Goal: Task Accomplishment & Management: Manage account settings

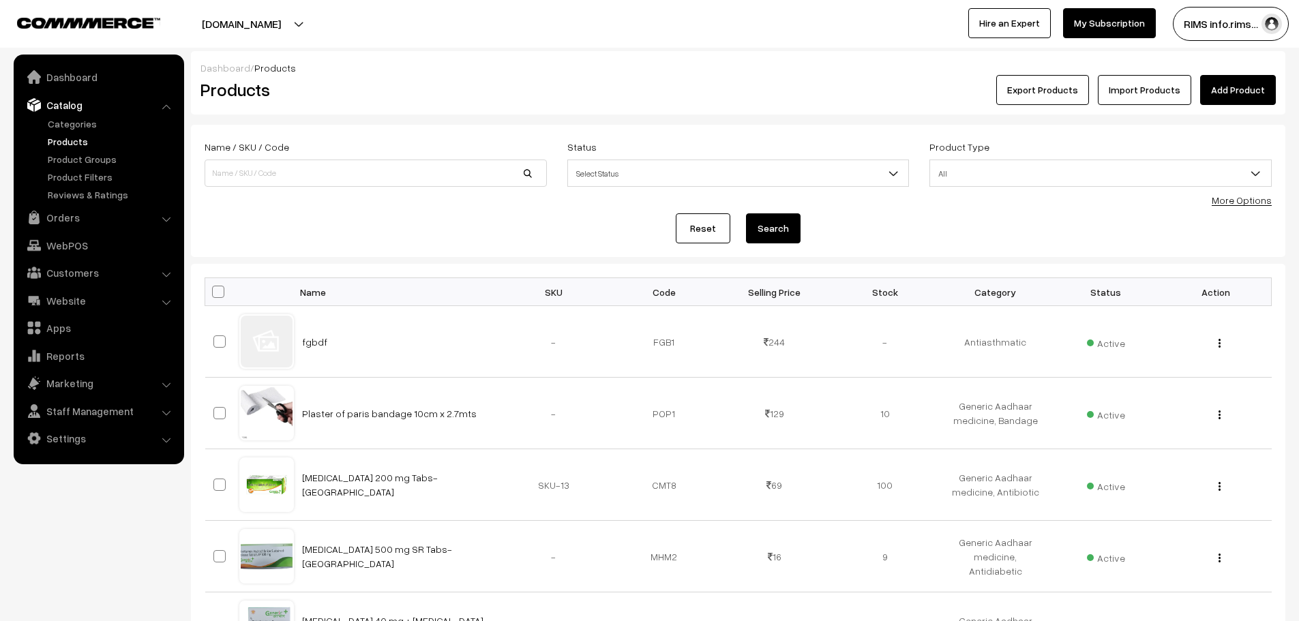
click at [1150, 88] on link "Import Products" at bounding box center [1144, 90] width 93 height 30
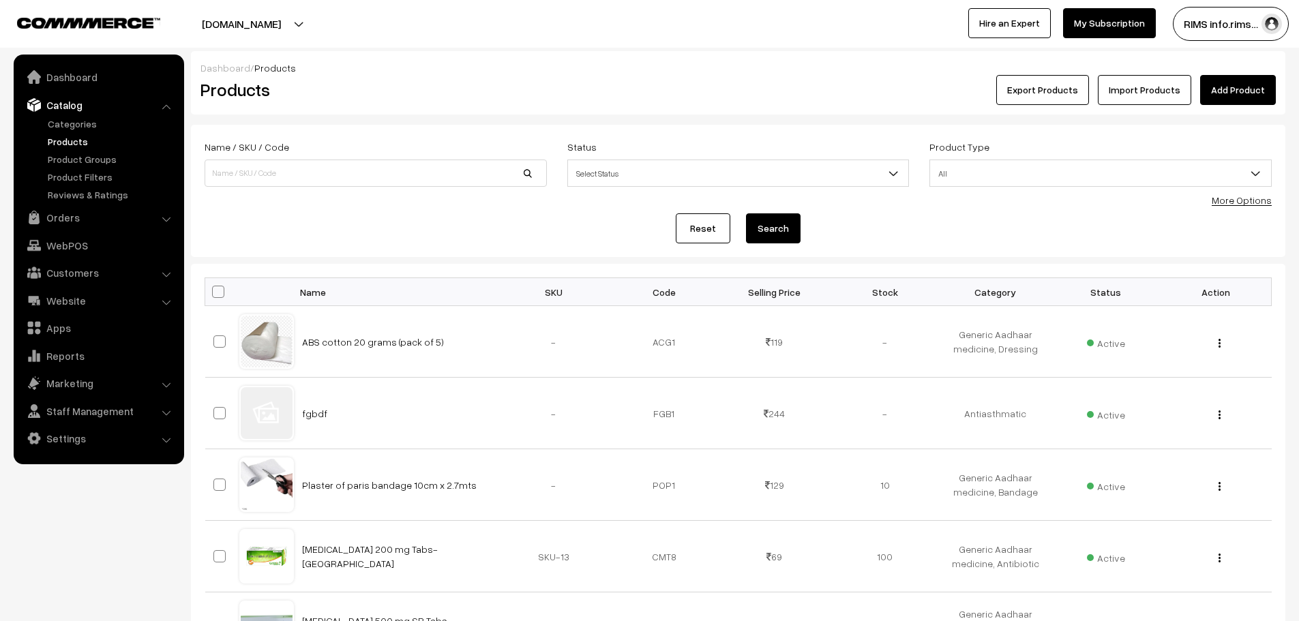
click at [1057, 102] on button "Export Products" at bounding box center [1042, 90] width 93 height 30
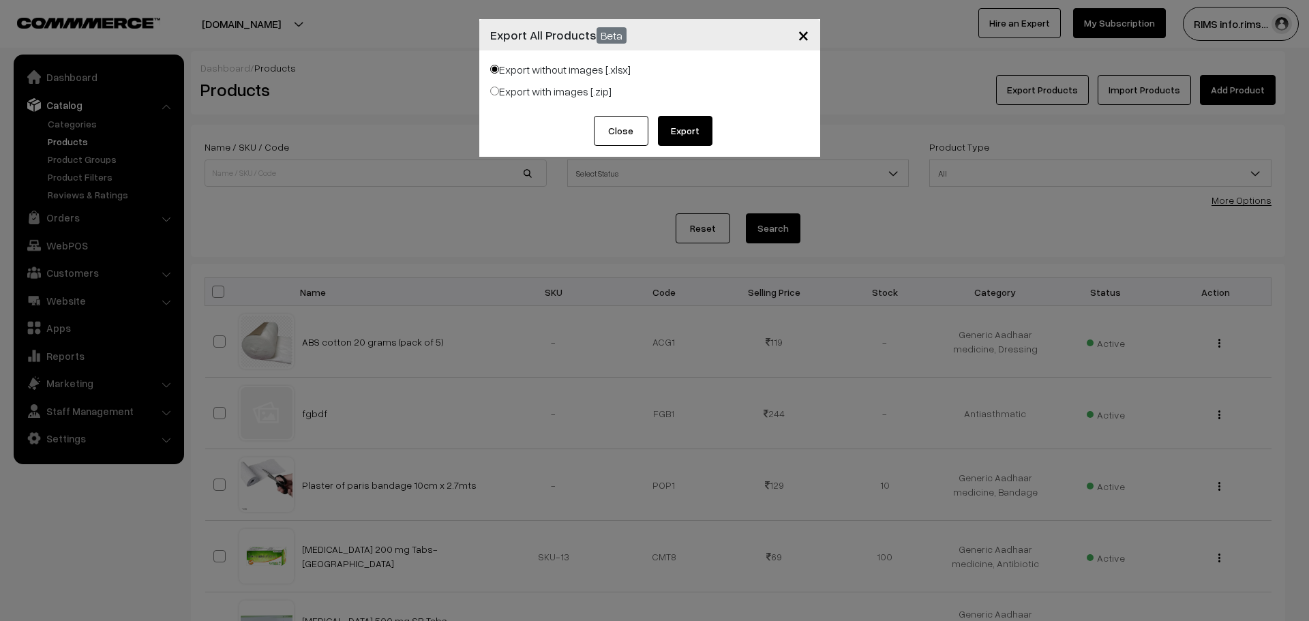
click at [491, 87] on input "Export with images [.zip]" at bounding box center [494, 91] width 9 height 9
radio input "true"
click at [673, 131] on button "Export" at bounding box center [685, 131] width 55 height 30
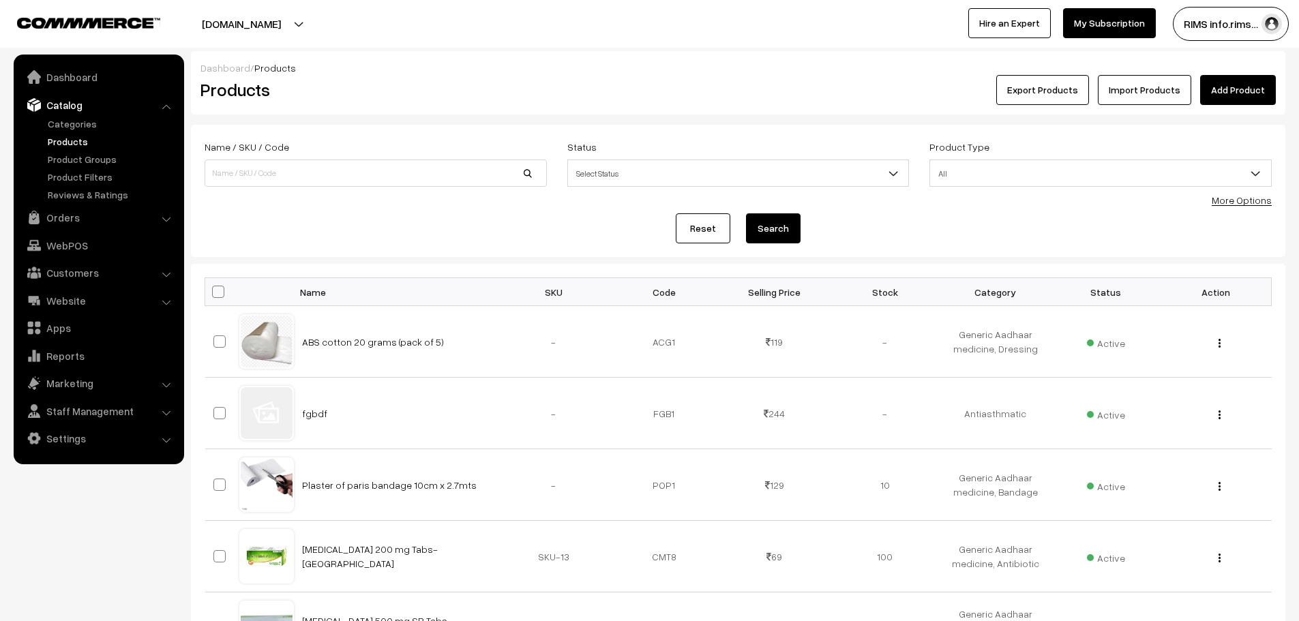
click at [1053, 88] on button "Export Products" at bounding box center [1042, 90] width 93 height 30
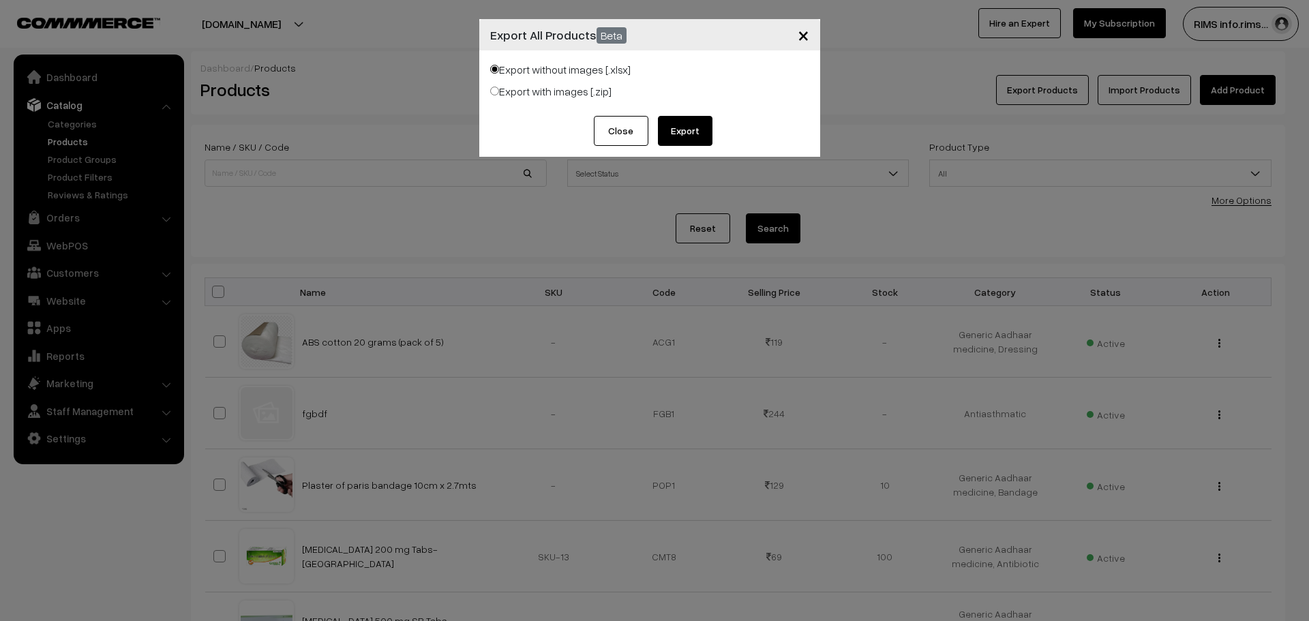
click at [688, 128] on button "Export" at bounding box center [685, 131] width 55 height 30
click at [810, 40] on button "×" at bounding box center [803, 35] width 33 height 42
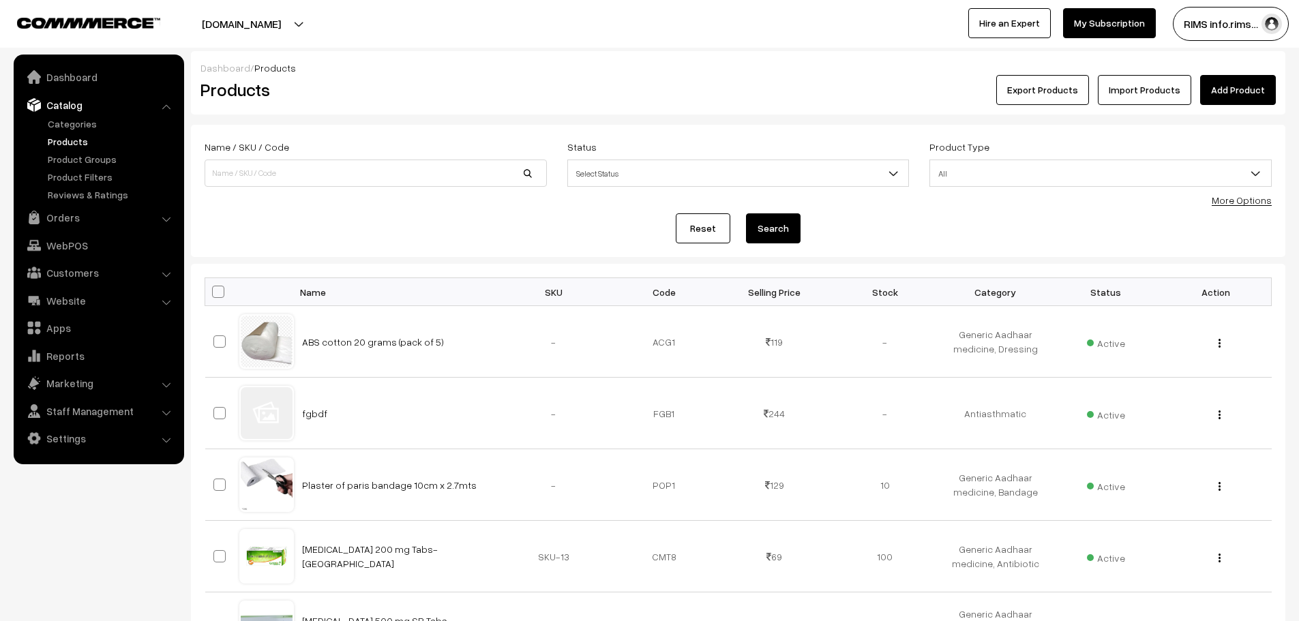
click at [78, 141] on link "Products" at bounding box center [111, 141] width 135 height 14
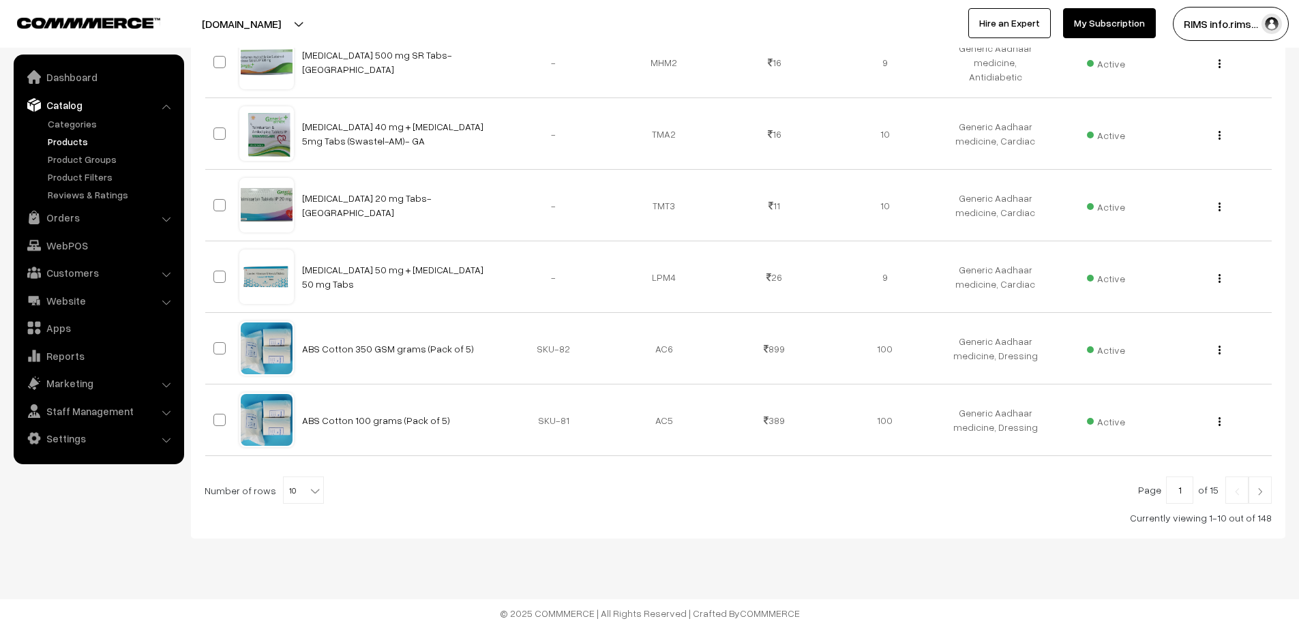
scroll to position [572, 0]
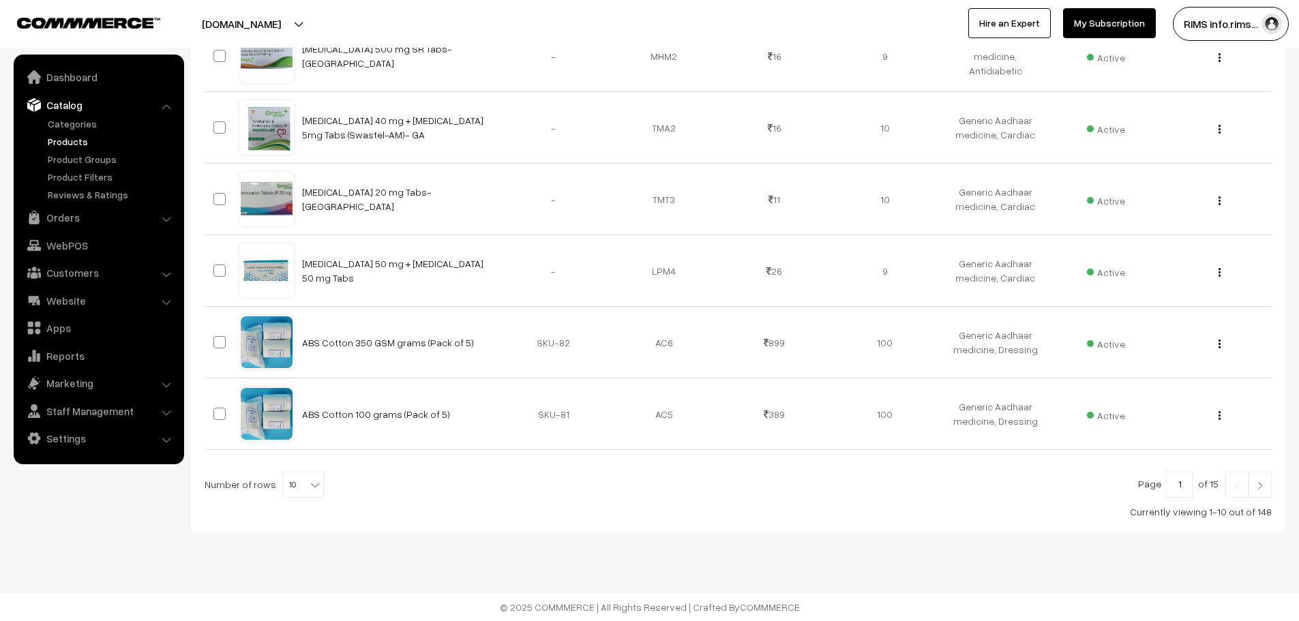
click at [308, 486] on b at bounding box center [315, 485] width 14 height 14
select select "40"
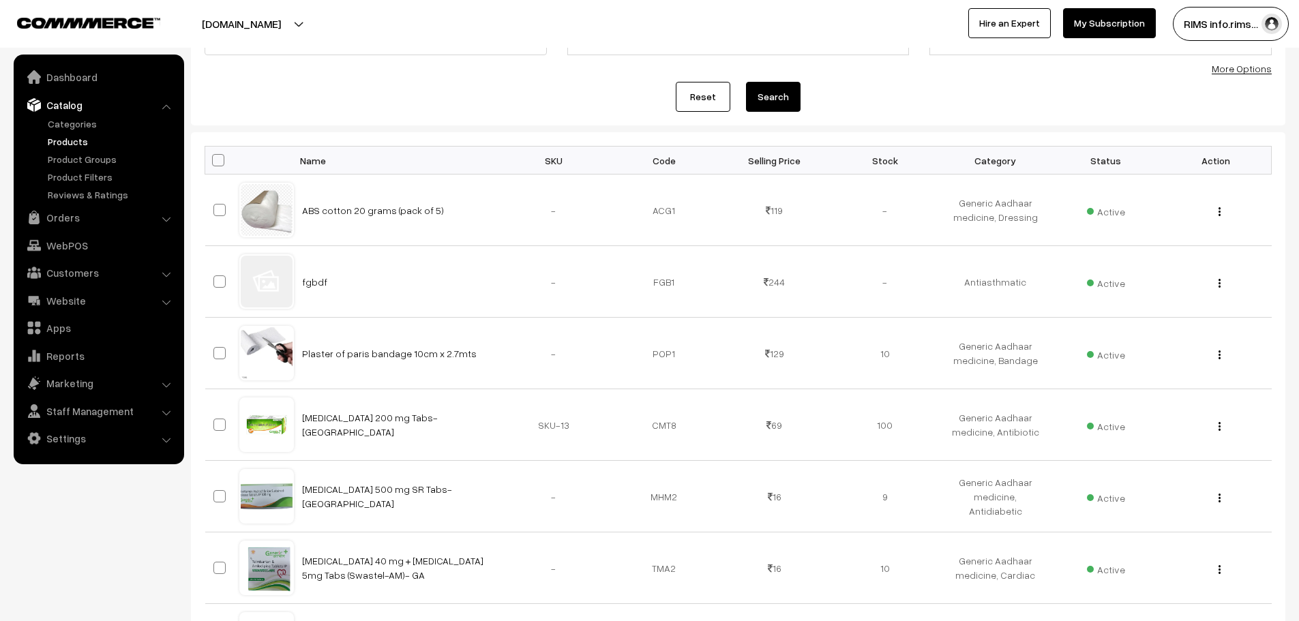
scroll to position [136, 0]
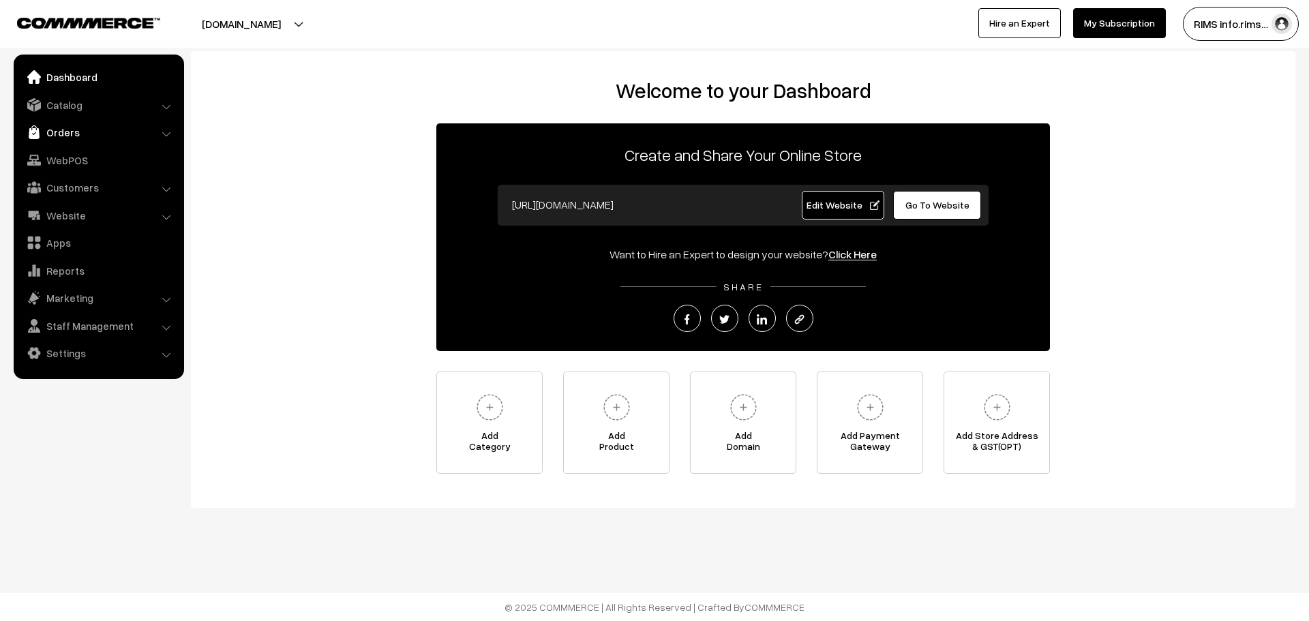
click at [74, 131] on link "Orders" at bounding box center [98, 132] width 162 height 25
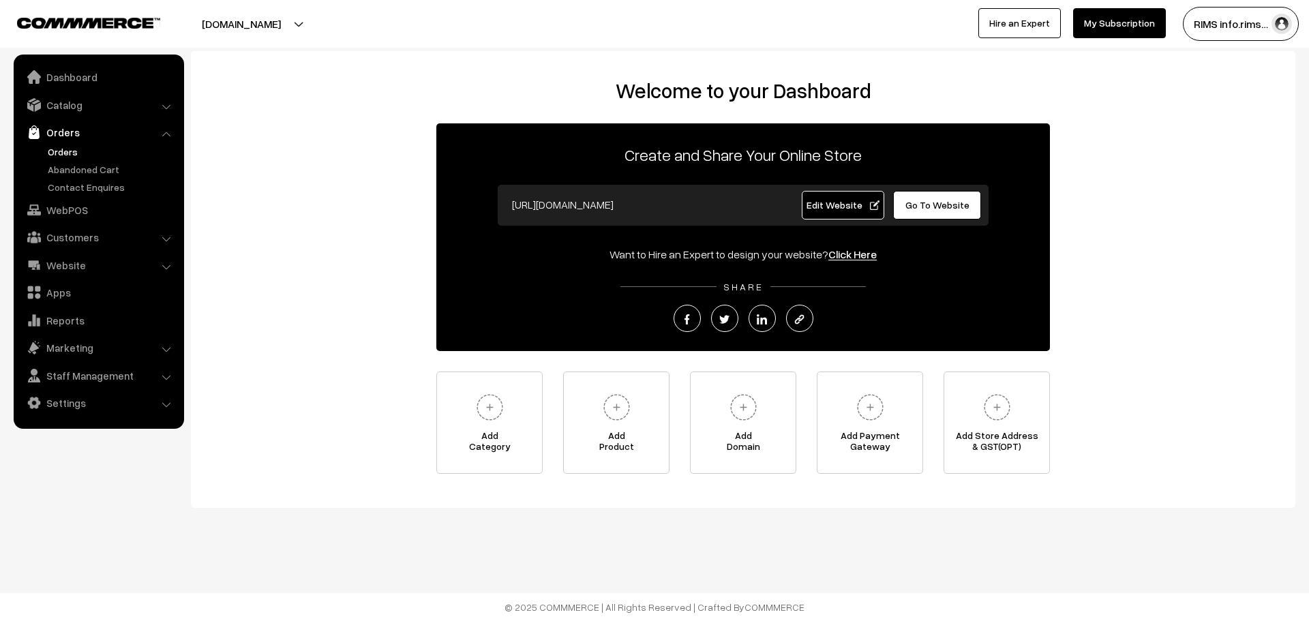
click at [65, 145] on link "Orders" at bounding box center [111, 152] width 135 height 14
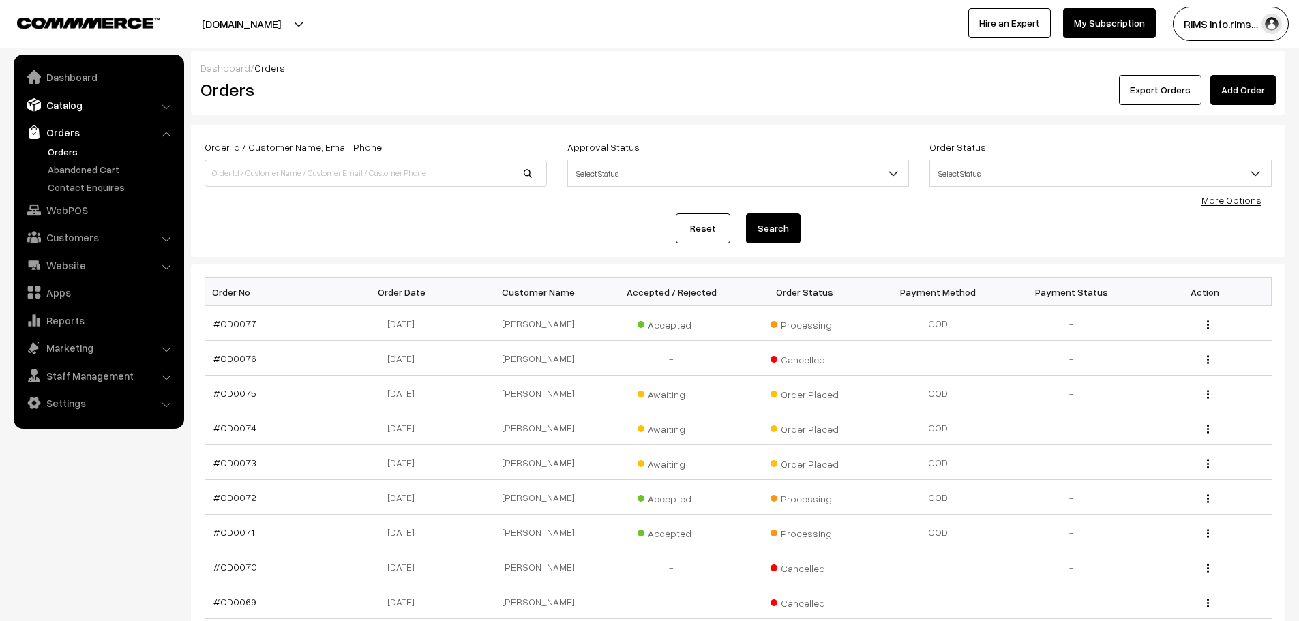
click at [65, 106] on link "Catalog" at bounding box center [98, 105] width 162 height 25
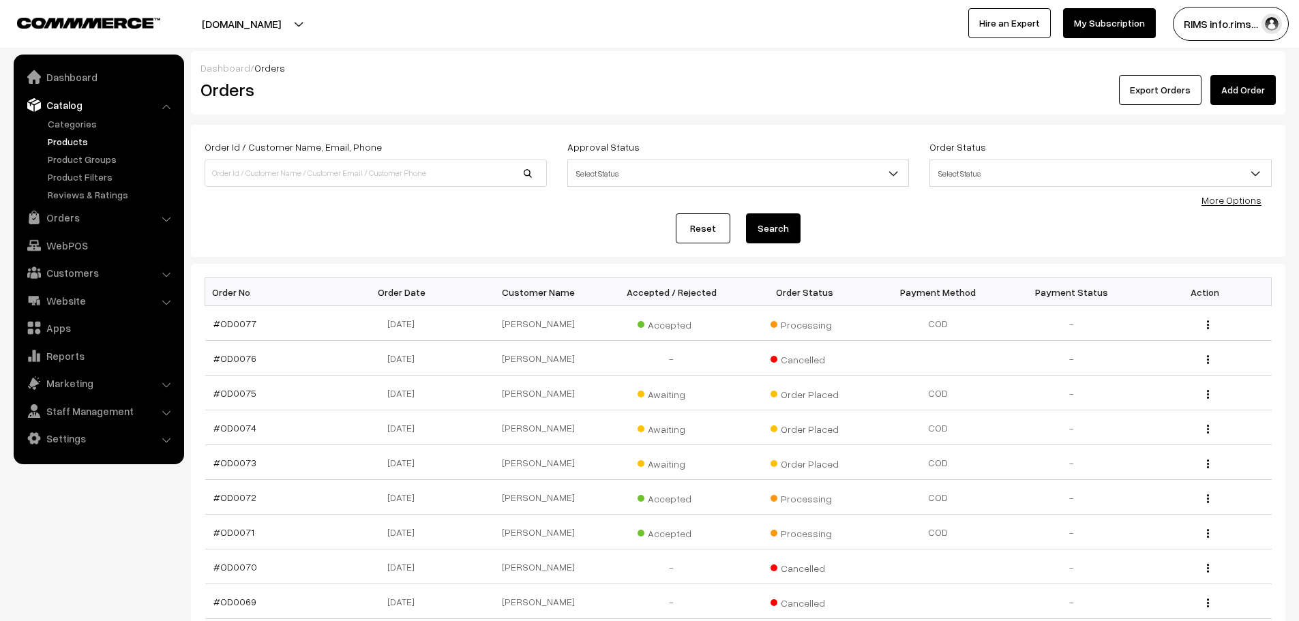
click at [61, 141] on link "Products" at bounding box center [111, 141] width 135 height 14
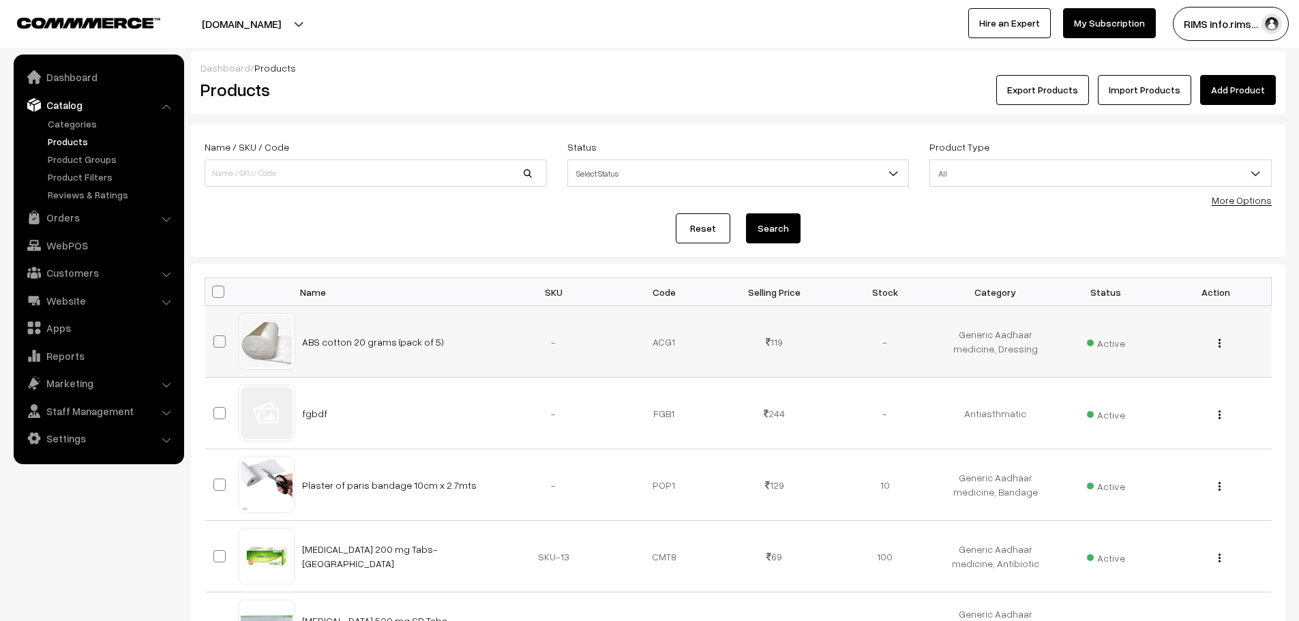
click at [217, 340] on span at bounding box center [219, 342] width 12 height 12
click at [216, 338] on input "checkbox" at bounding box center [211, 333] width 9 height 9
checkbox input "true"
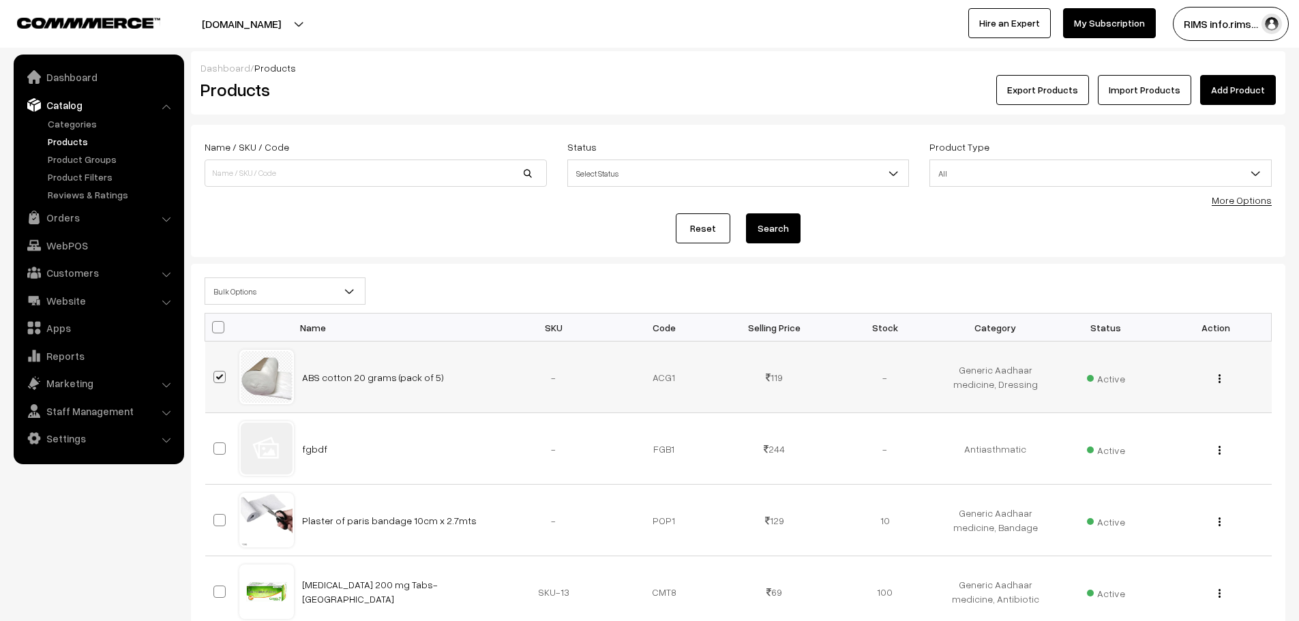
click at [1219, 376] on img "button" at bounding box center [1220, 378] width 2 height 9
click at [1133, 456] on link "Delete" at bounding box center [1159, 458] width 116 height 30
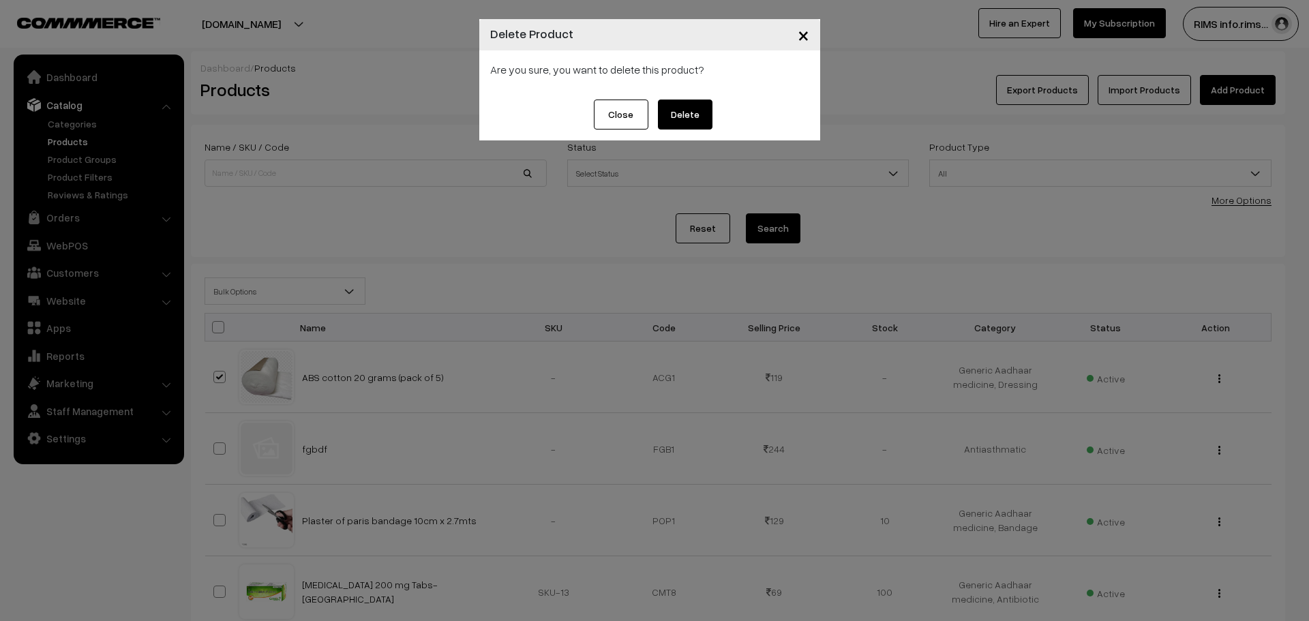
click at [804, 31] on span "×" at bounding box center [804, 34] width 12 height 25
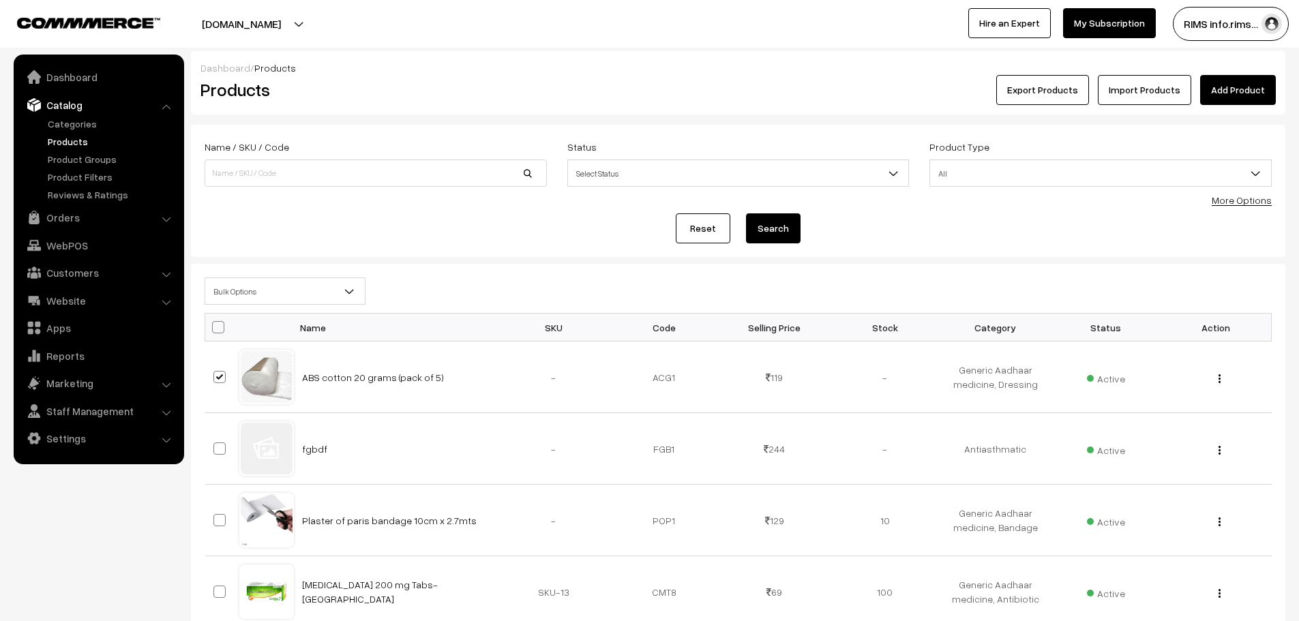
click at [60, 560] on nav "Dashboard Catalog" at bounding box center [92, 365] width 184 height 621
click at [60, 106] on link "Catalog" at bounding box center [98, 105] width 162 height 25
click at [60, 107] on link "Catalog" at bounding box center [98, 105] width 162 height 25
click at [1119, 96] on link "Import Products" at bounding box center [1144, 90] width 93 height 30
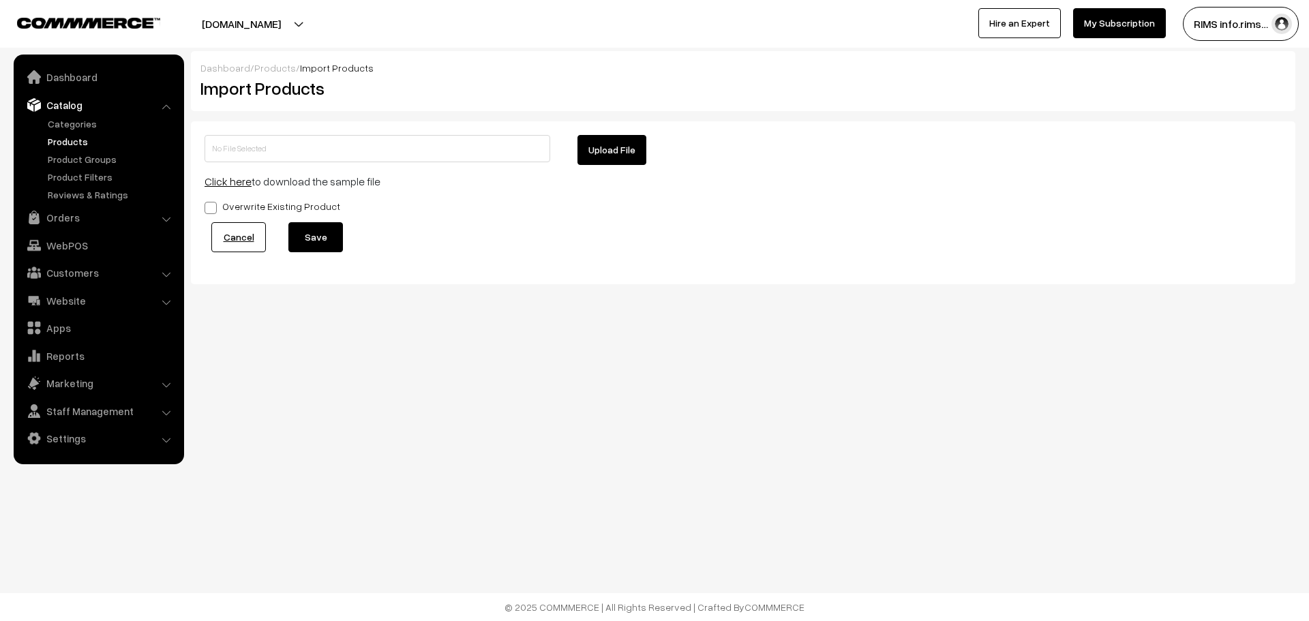
click at [599, 142] on button "Upload File" at bounding box center [612, 150] width 69 height 30
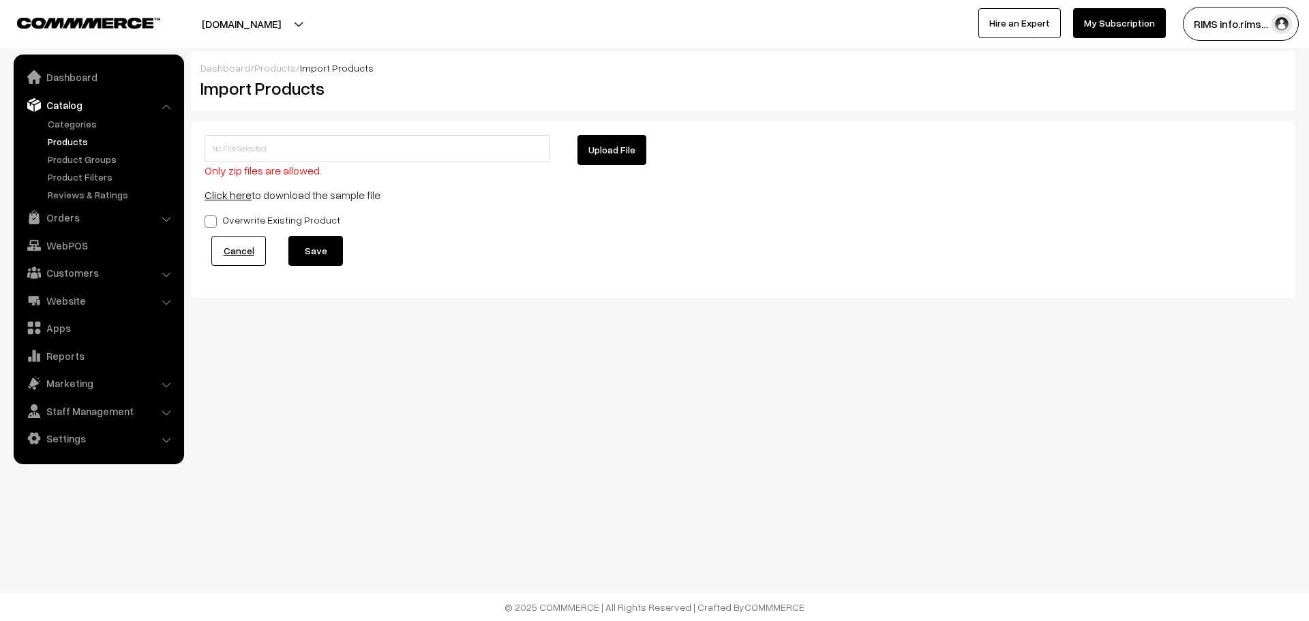
click at [598, 147] on button "Upload File" at bounding box center [612, 150] width 69 height 30
click at [241, 194] on link "Click here" at bounding box center [228, 195] width 47 height 14
click at [211, 219] on span at bounding box center [211, 222] width 12 height 12
click at [211, 219] on input "Overwrite Existing Product" at bounding box center [209, 219] width 9 height 9
click at [584, 155] on button "Upload File" at bounding box center [612, 150] width 69 height 30
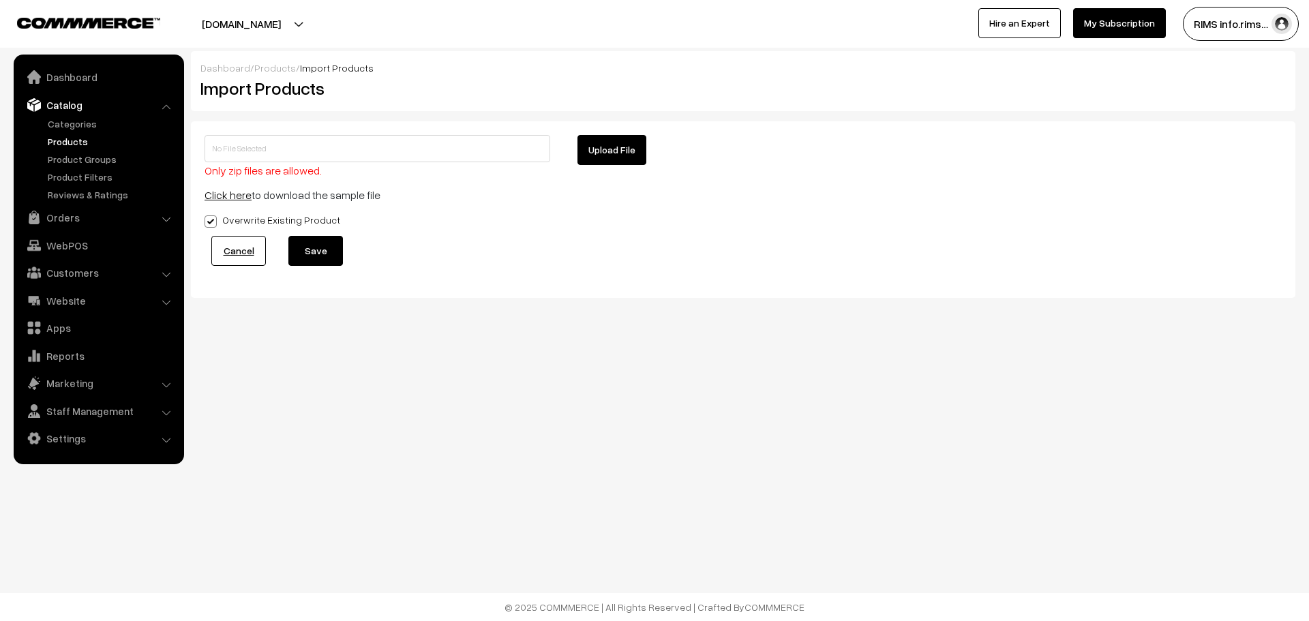
click at [207, 223] on span at bounding box center [211, 222] width 12 height 12
click at [207, 223] on input "Overwrite Existing Product" at bounding box center [209, 219] width 9 height 9
checkbox input "false"
click at [595, 152] on button "Upload File" at bounding box center [612, 150] width 69 height 30
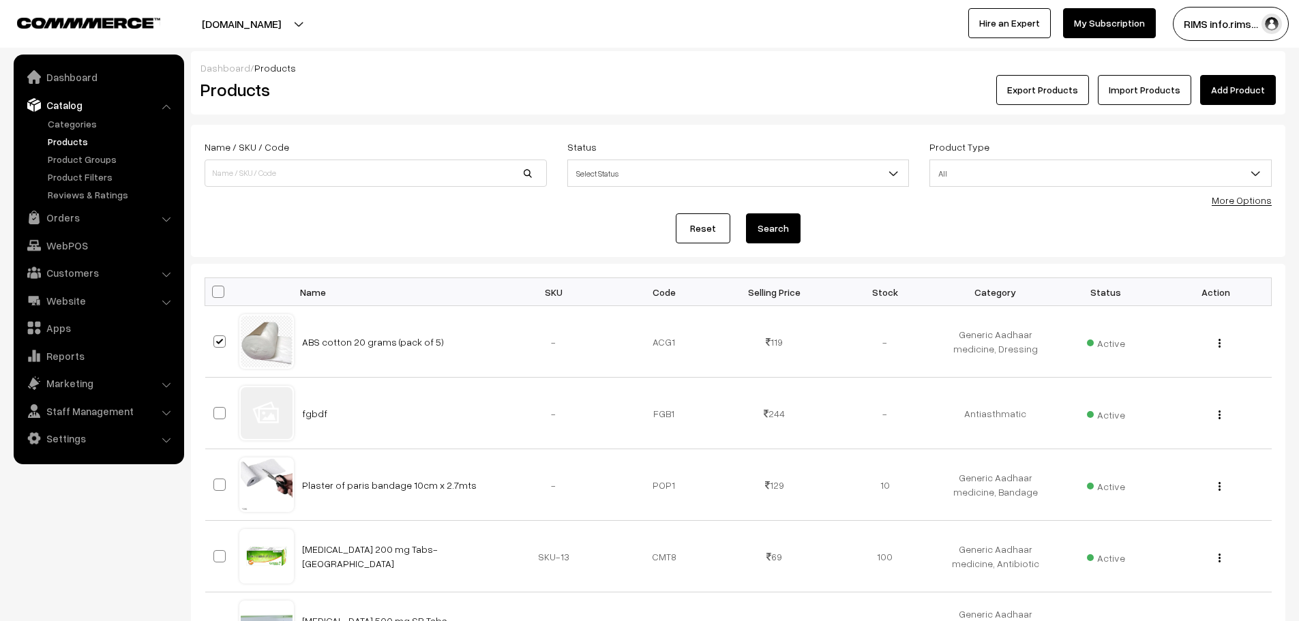
click at [1112, 99] on link "Import Products" at bounding box center [1144, 90] width 93 height 30
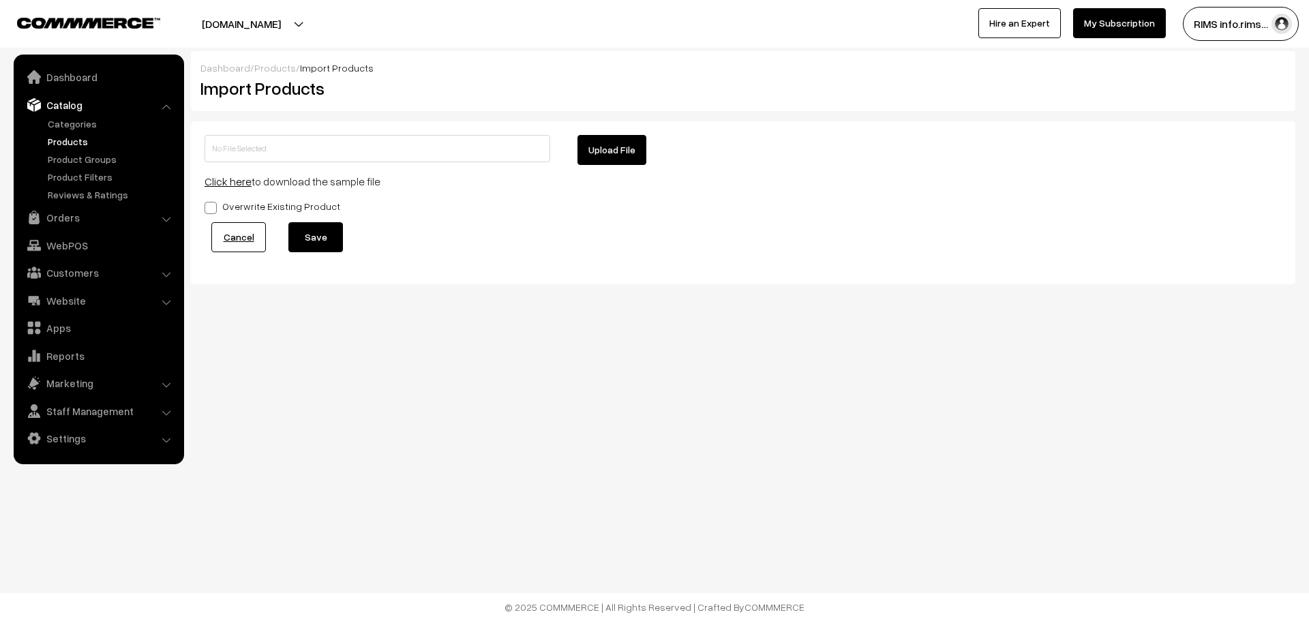
click at [597, 140] on button "Upload File" at bounding box center [612, 150] width 69 height 30
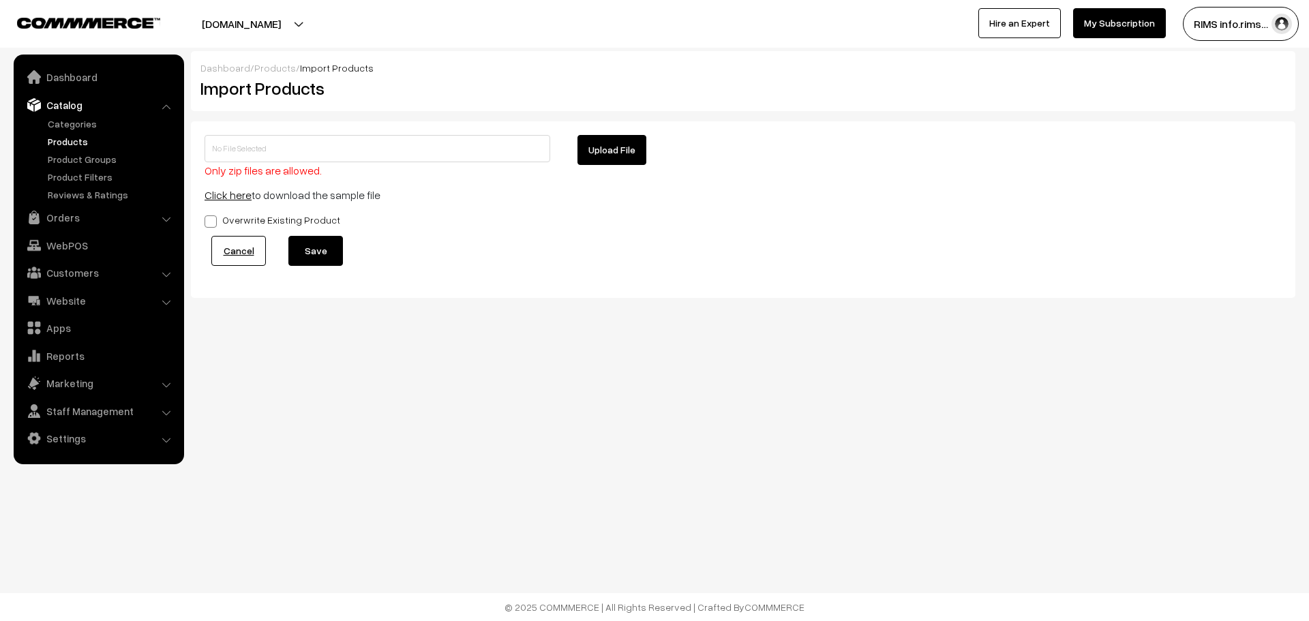
click at [587, 149] on button "Upload File" at bounding box center [612, 150] width 69 height 30
type input "1755692265-product-export.zip"
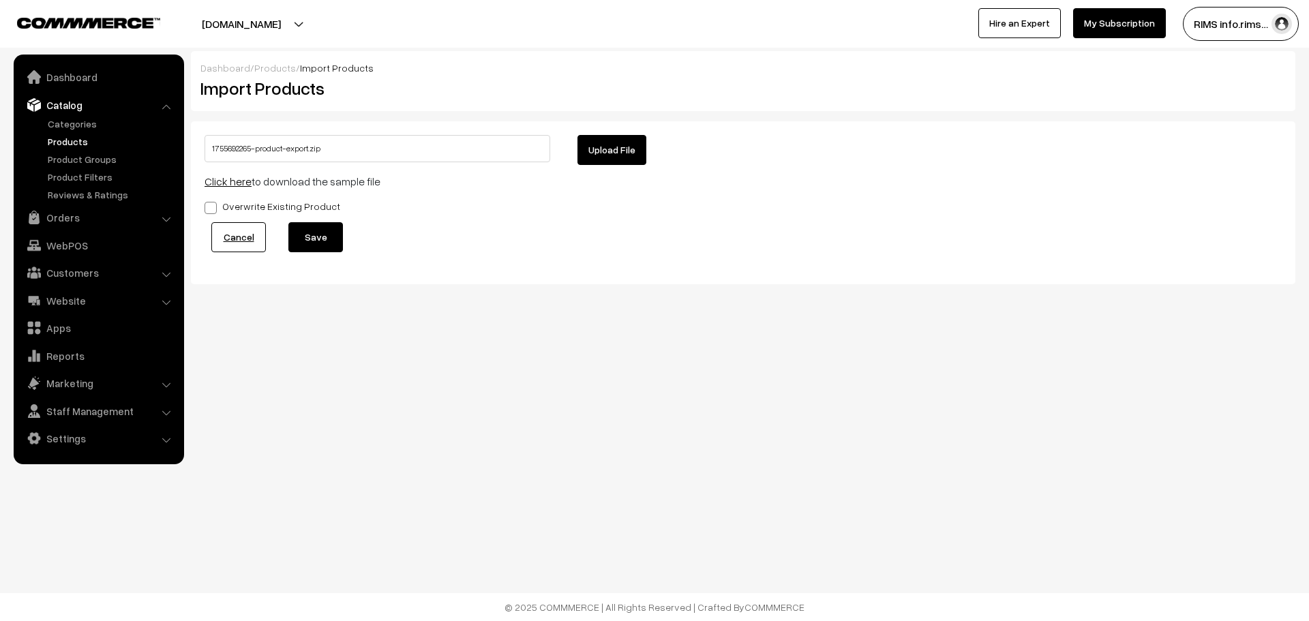
click at [209, 211] on span at bounding box center [211, 208] width 12 height 12
click at [209, 210] on input "Overwrite Existing Product" at bounding box center [209, 205] width 9 height 9
checkbox input "true"
click at [308, 241] on button "Save" at bounding box center [315, 237] width 55 height 30
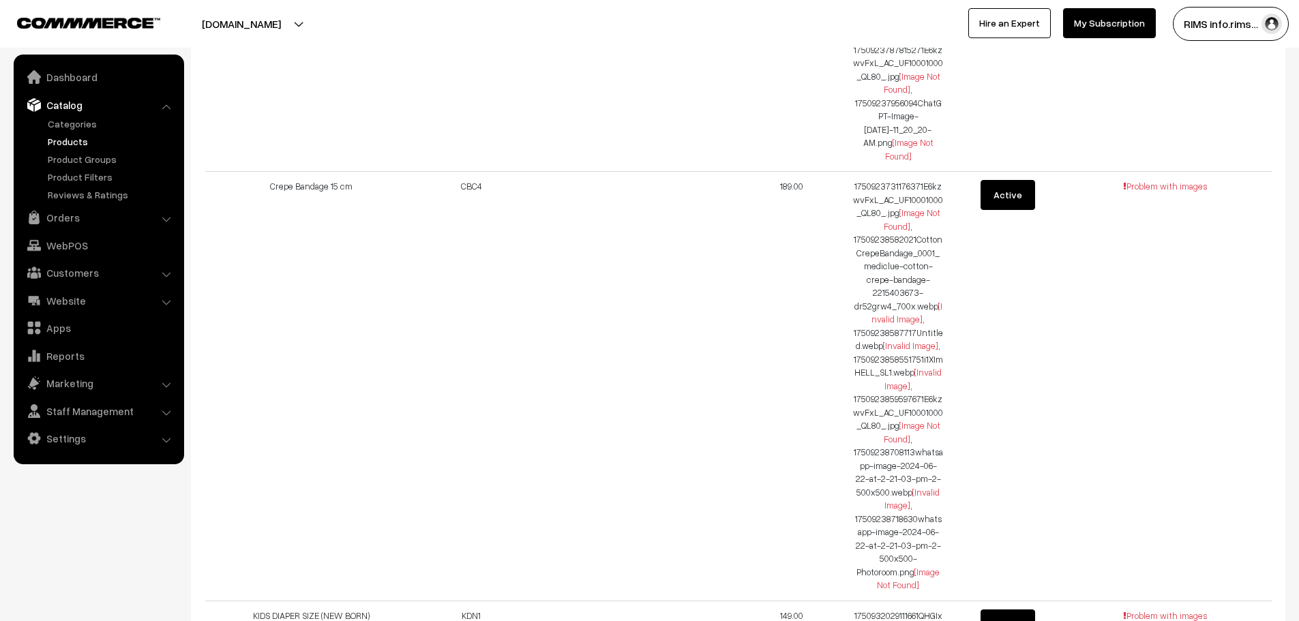
scroll to position [12596, 0]
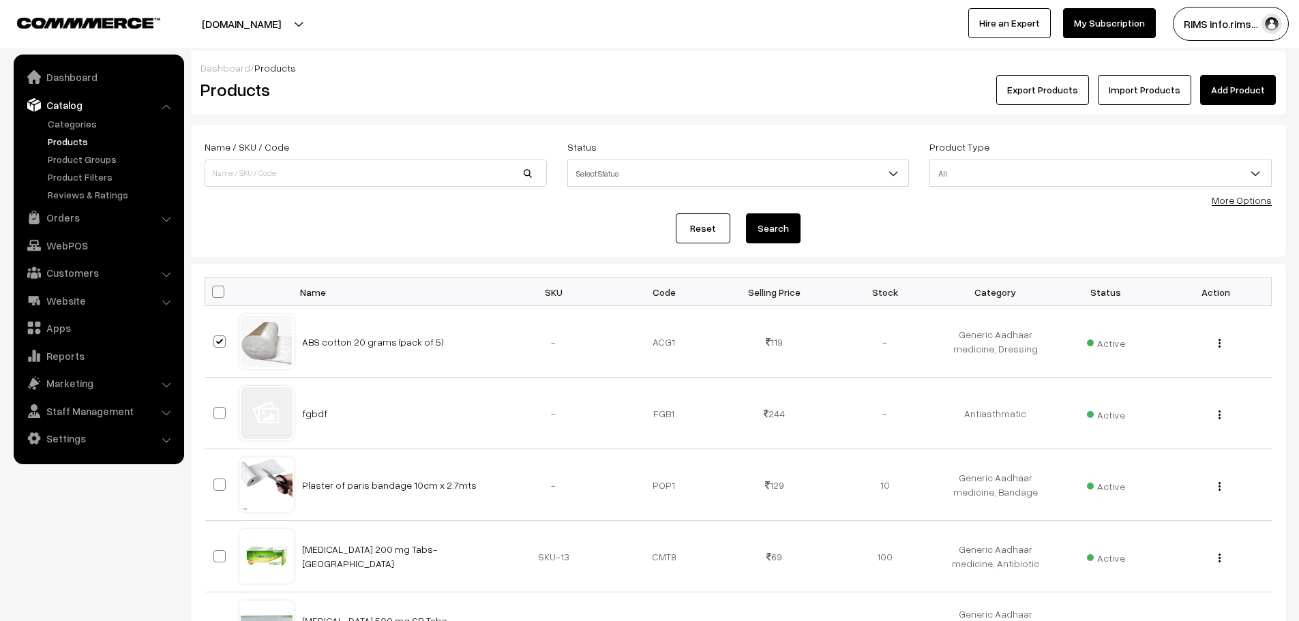
click at [1152, 91] on link "Import Products" at bounding box center [1144, 90] width 93 height 30
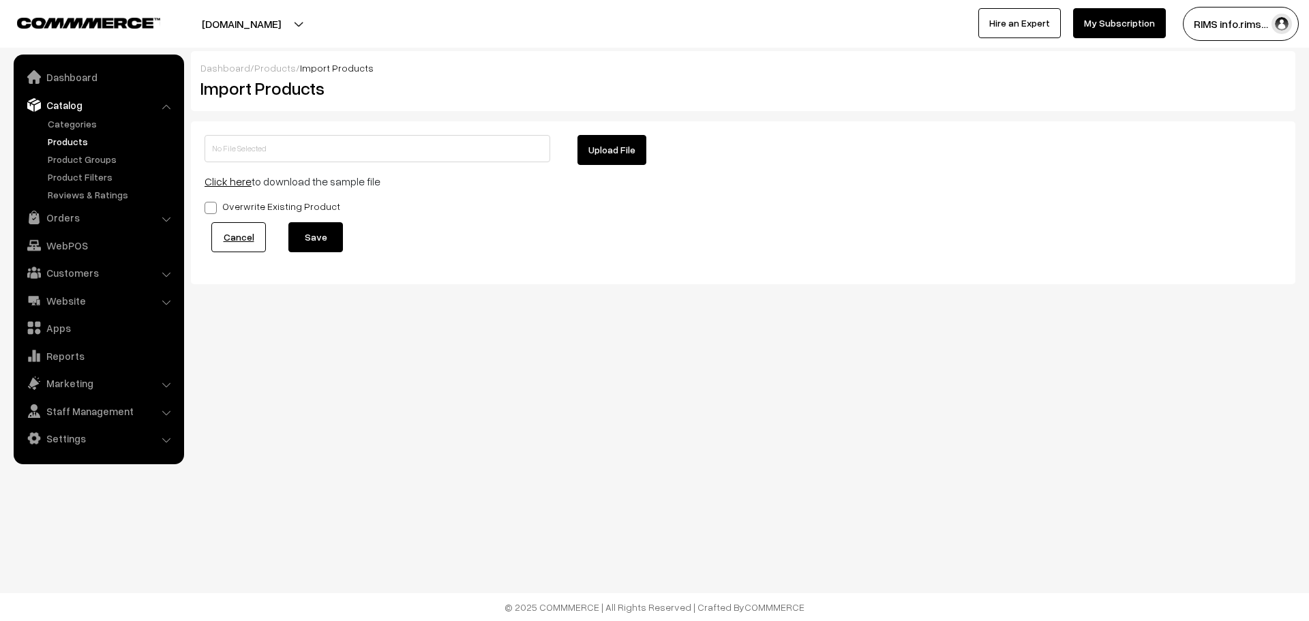
click at [598, 149] on button "Upload File" at bounding box center [612, 150] width 69 height 30
type input "1755692265-product-export.zip"
click at [296, 237] on button "Save" at bounding box center [315, 237] width 55 height 30
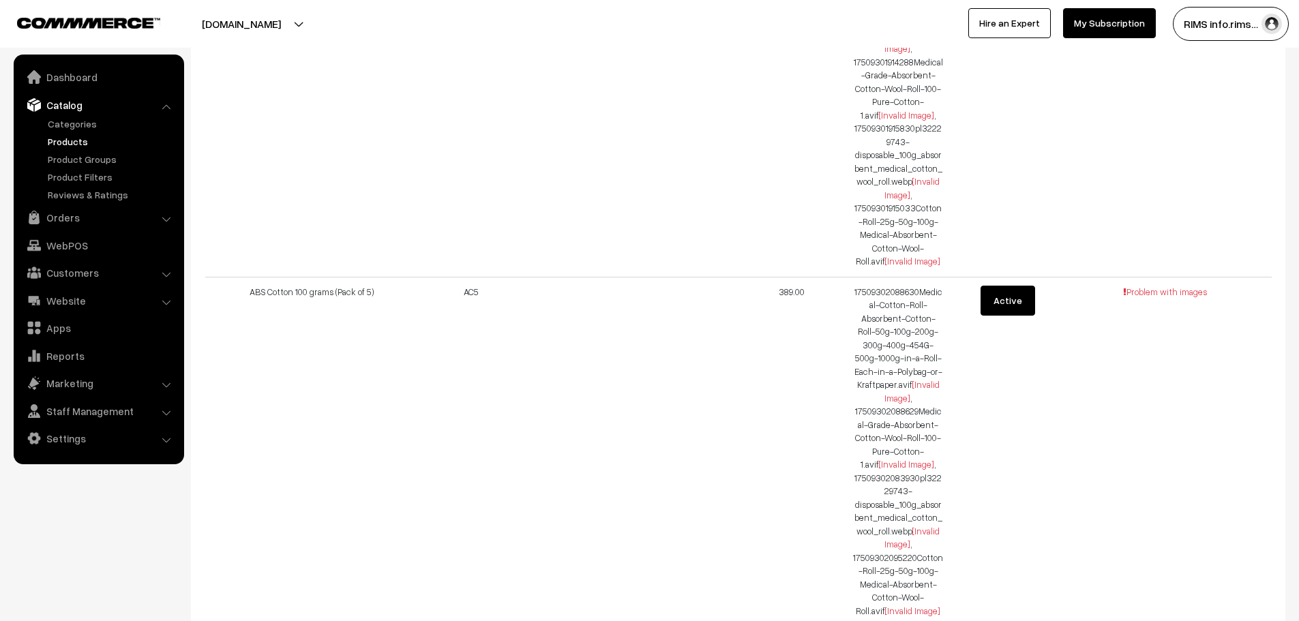
scroll to position [18257, 0]
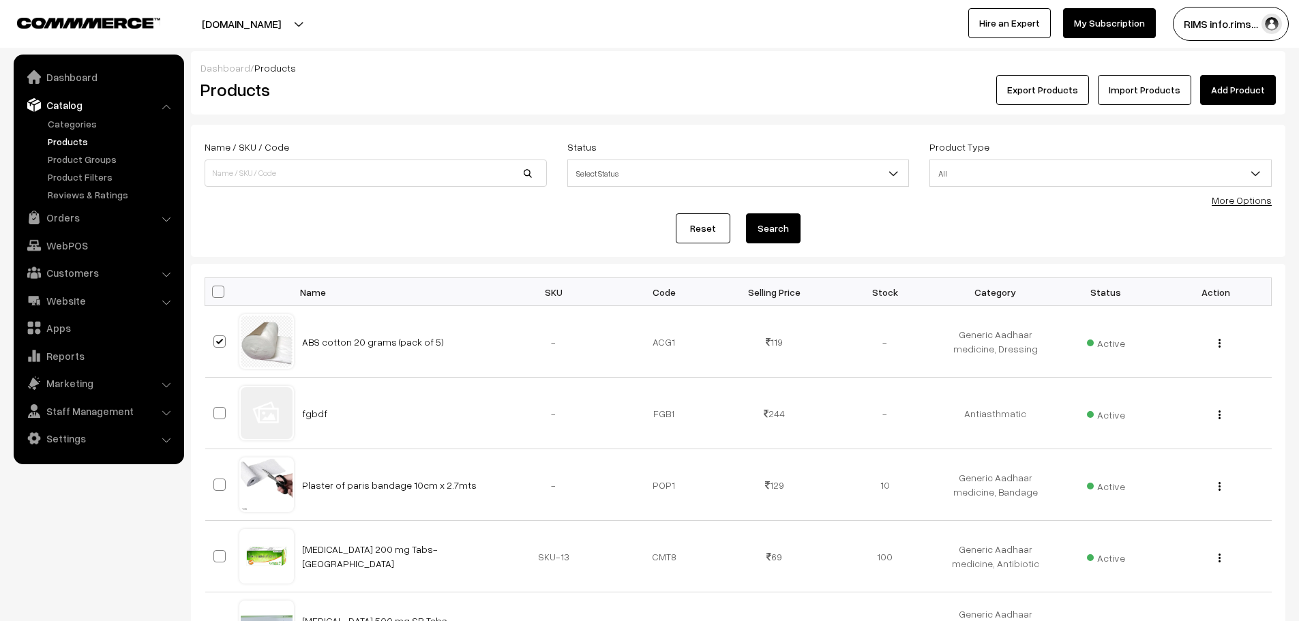
click at [1142, 91] on link "Import Products" at bounding box center [1144, 90] width 93 height 30
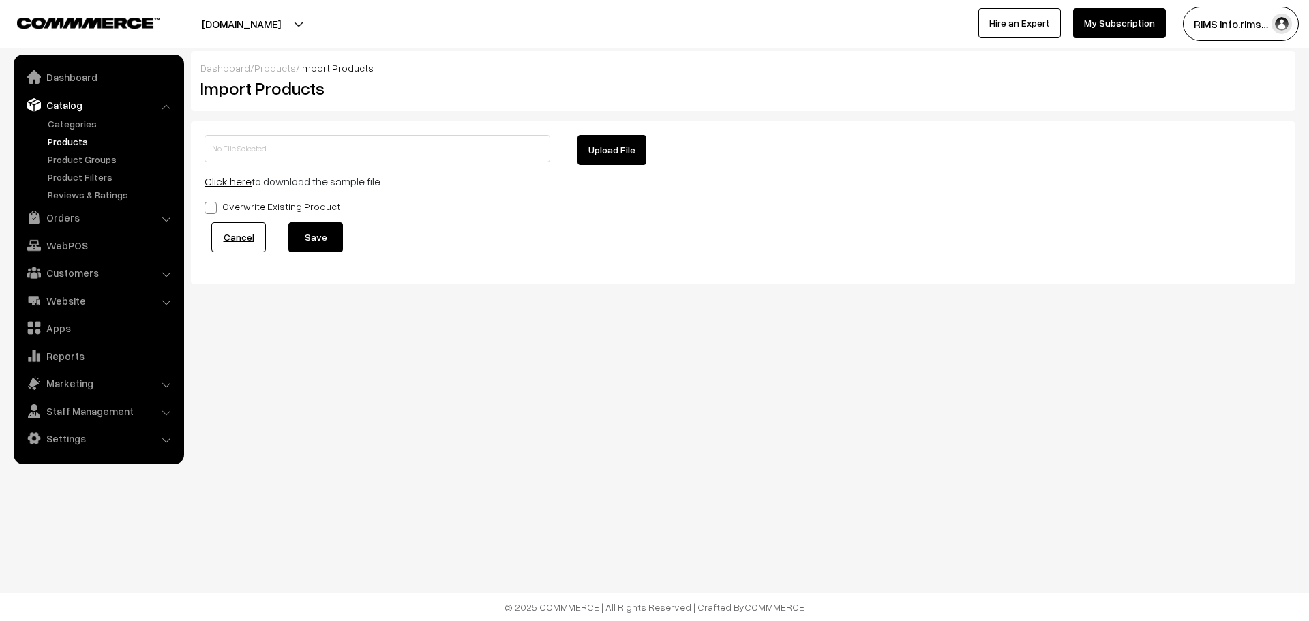
click at [612, 151] on button "Upload File" at bounding box center [612, 150] width 69 height 30
type input "Copy of 1755692265-product-exportgf.zip"
click at [329, 231] on button "Save" at bounding box center [315, 237] width 55 height 30
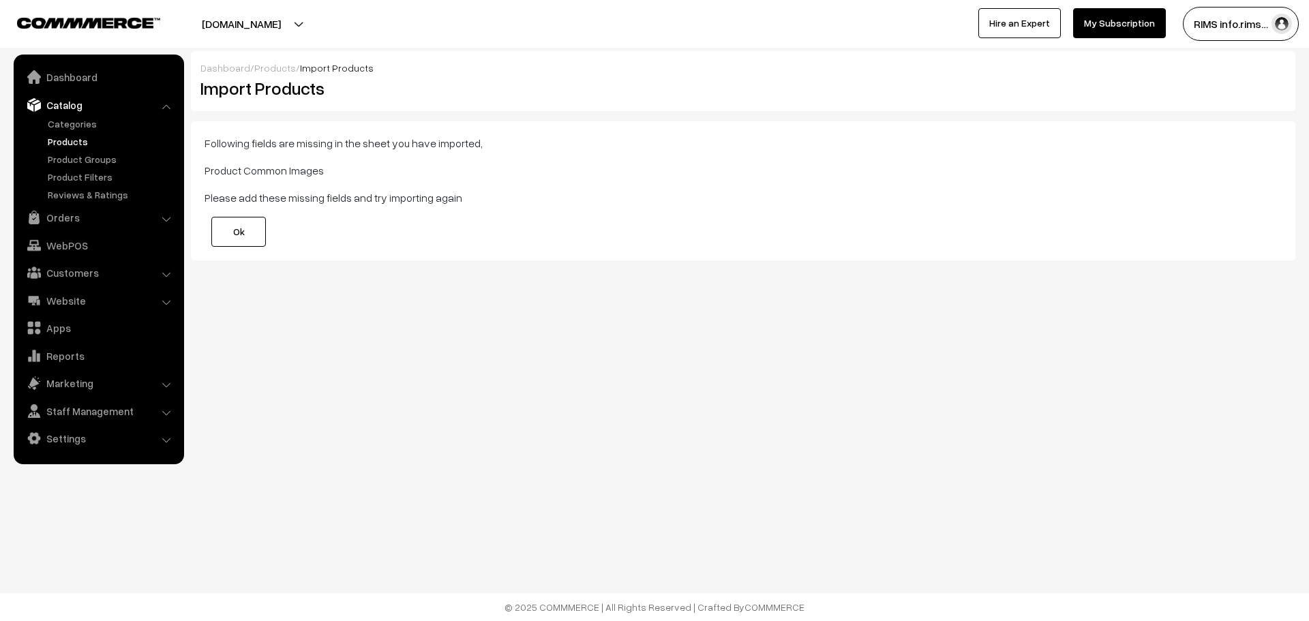
click at [253, 243] on link "Ok" at bounding box center [238, 232] width 55 height 30
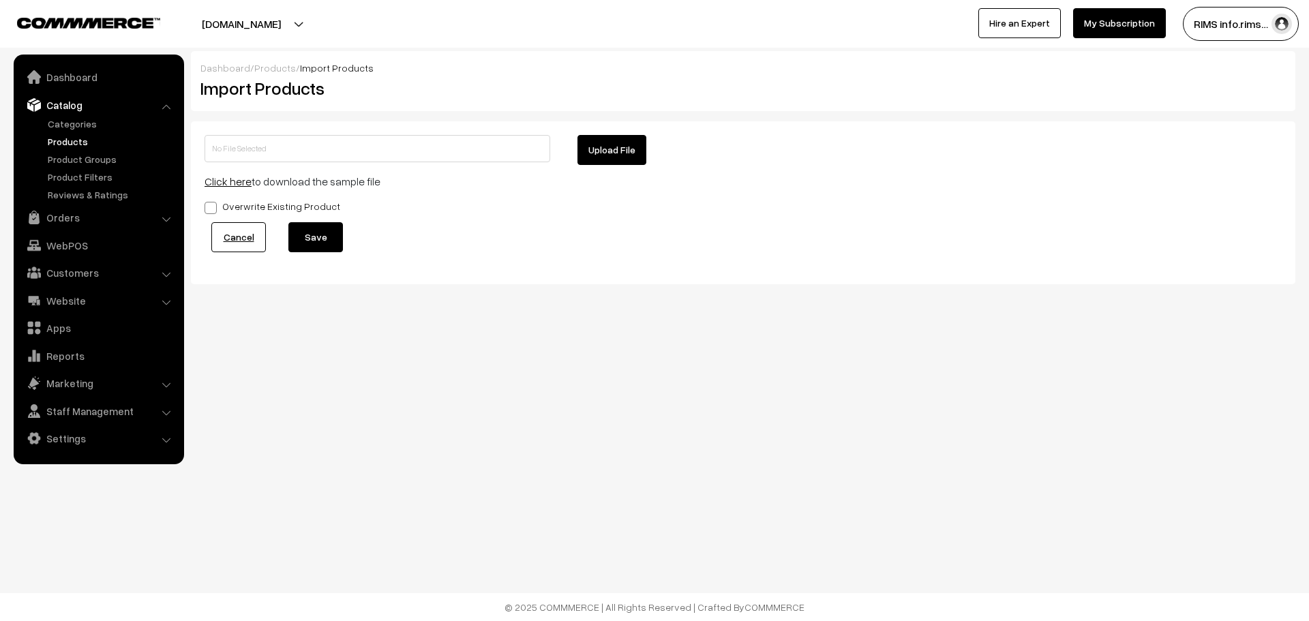
click at [653, 533] on body "Thank you for showing interest. Our team will call you shortly. Close [DOMAIN_N…" at bounding box center [654, 310] width 1309 height 621
click at [625, 145] on button "Upload File" at bounding box center [612, 150] width 69 height 30
type input "1755692265-product-export.zip"
click at [211, 212] on span at bounding box center [211, 208] width 12 height 12
click at [211, 210] on input "Overwrite Existing Product" at bounding box center [209, 205] width 9 height 9
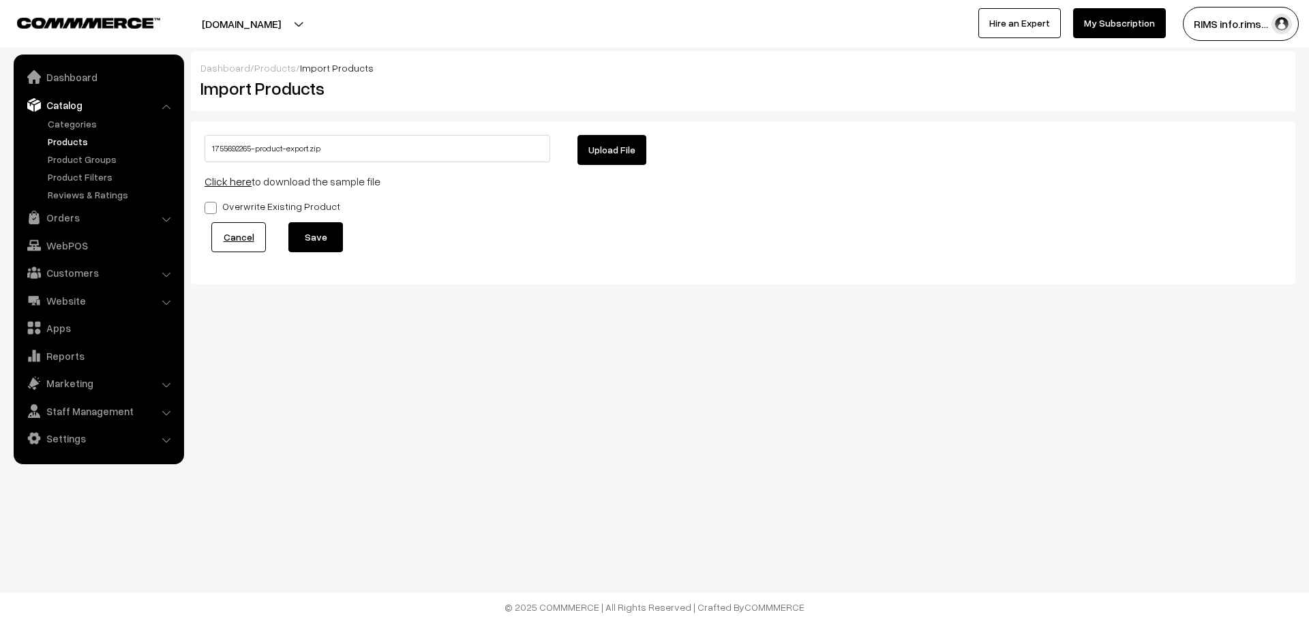
checkbox input "true"
click at [313, 241] on button "Save" at bounding box center [315, 237] width 55 height 30
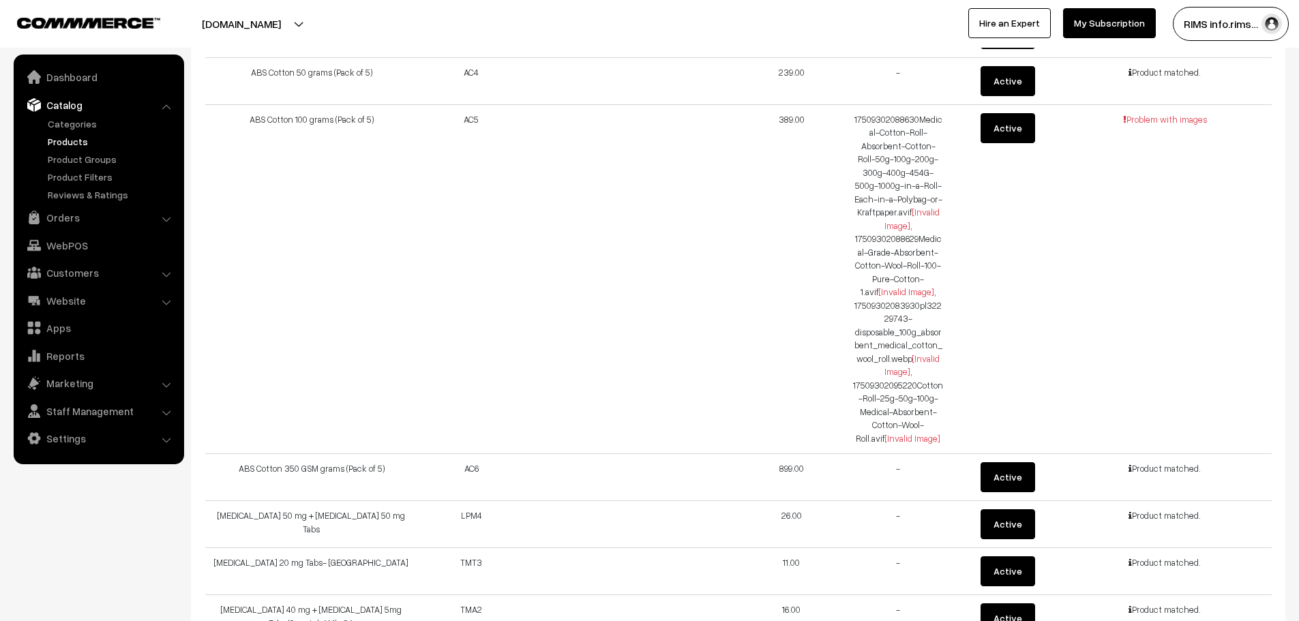
scroll to position [7193, 0]
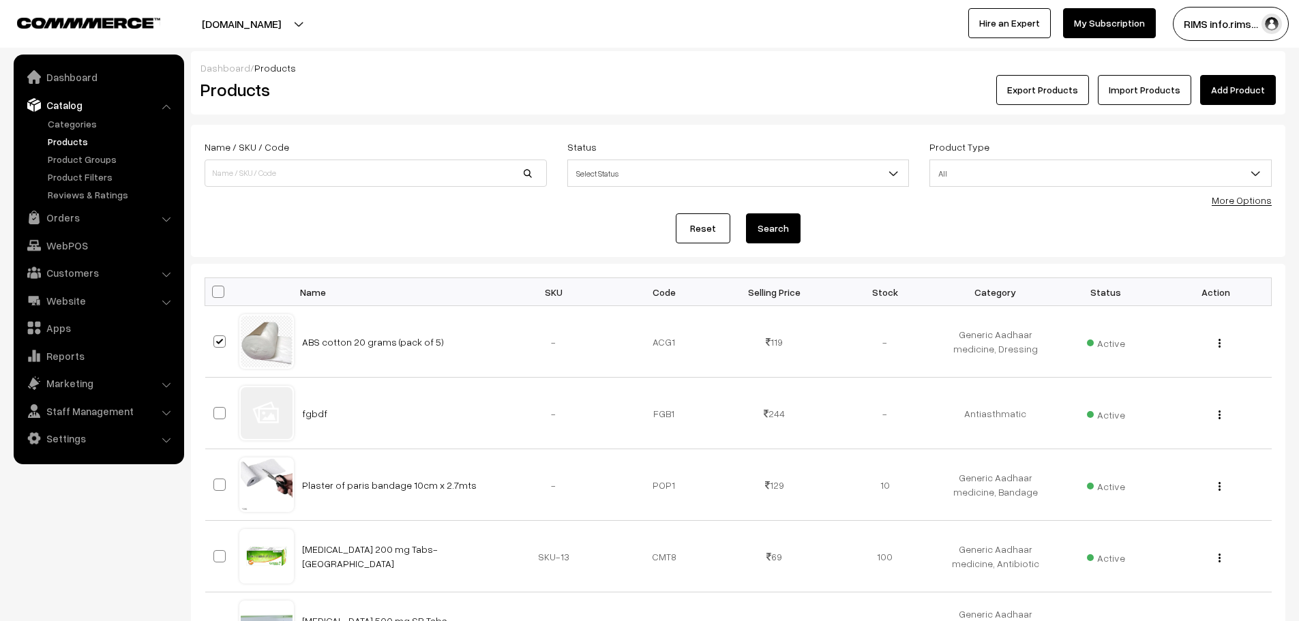
click at [1140, 83] on link "Import Products" at bounding box center [1144, 90] width 93 height 30
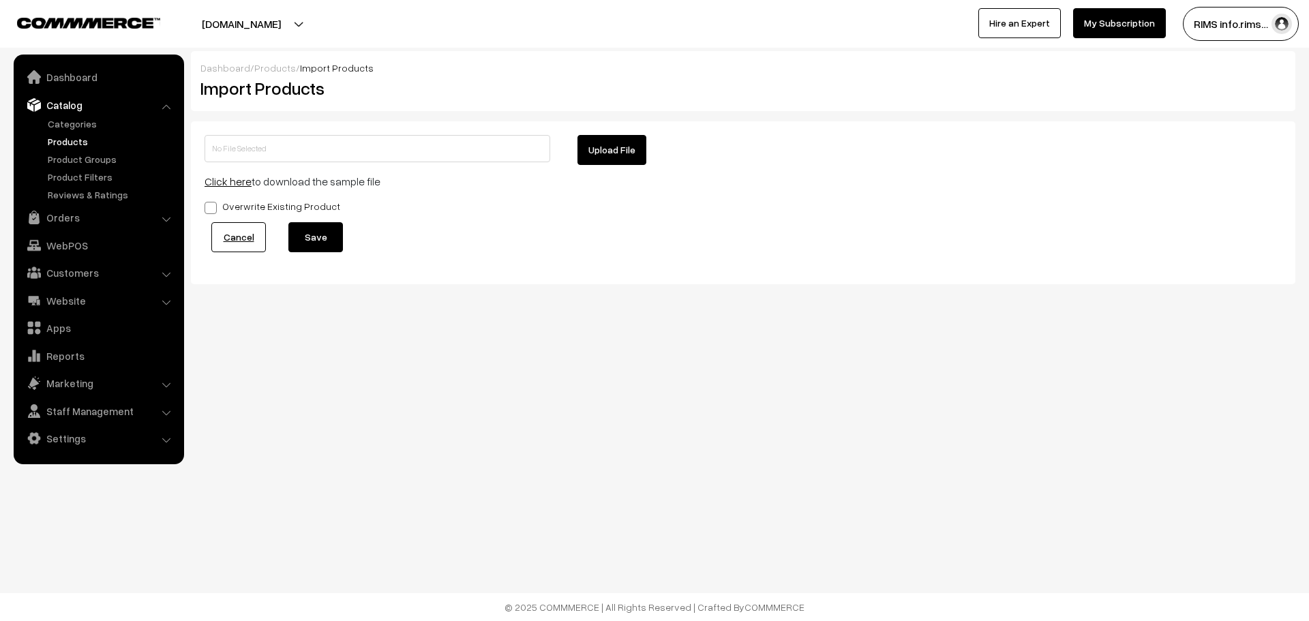
click at [633, 139] on button "Upload File" at bounding box center [612, 150] width 69 height 30
type input "1755692265-product-export.zip"
click at [210, 208] on span at bounding box center [211, 208] width 12 height 12
click at [210, 208] on input "Overwrite Existing Product" at bounding box center [209, 205] width 9 height 9
checkbox input "true"
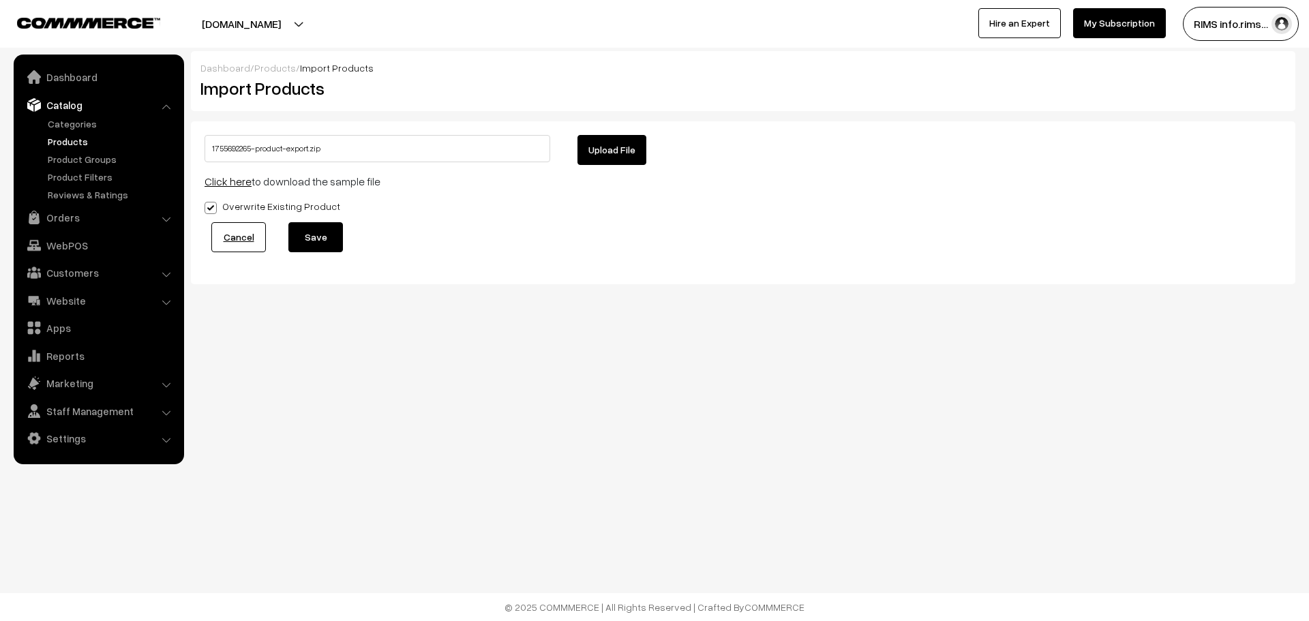
click at [310, 247] on button "Save" at bounding box center [315, 237] width 55 height 30
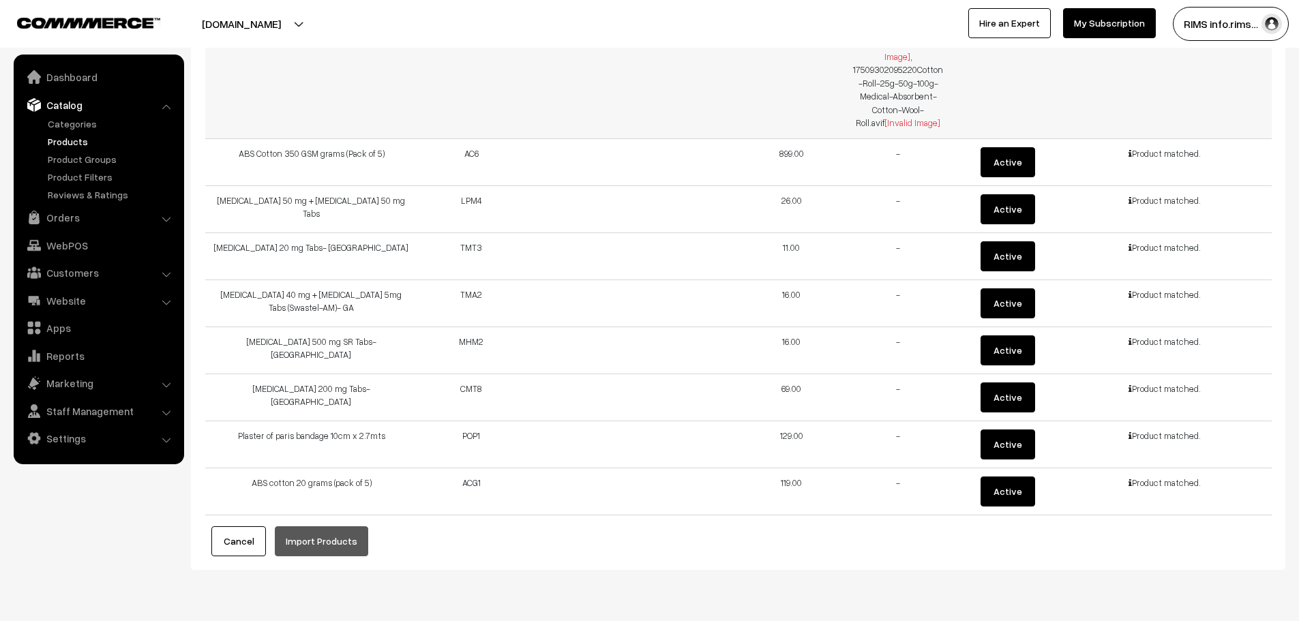
scroll to position [7043, 0]
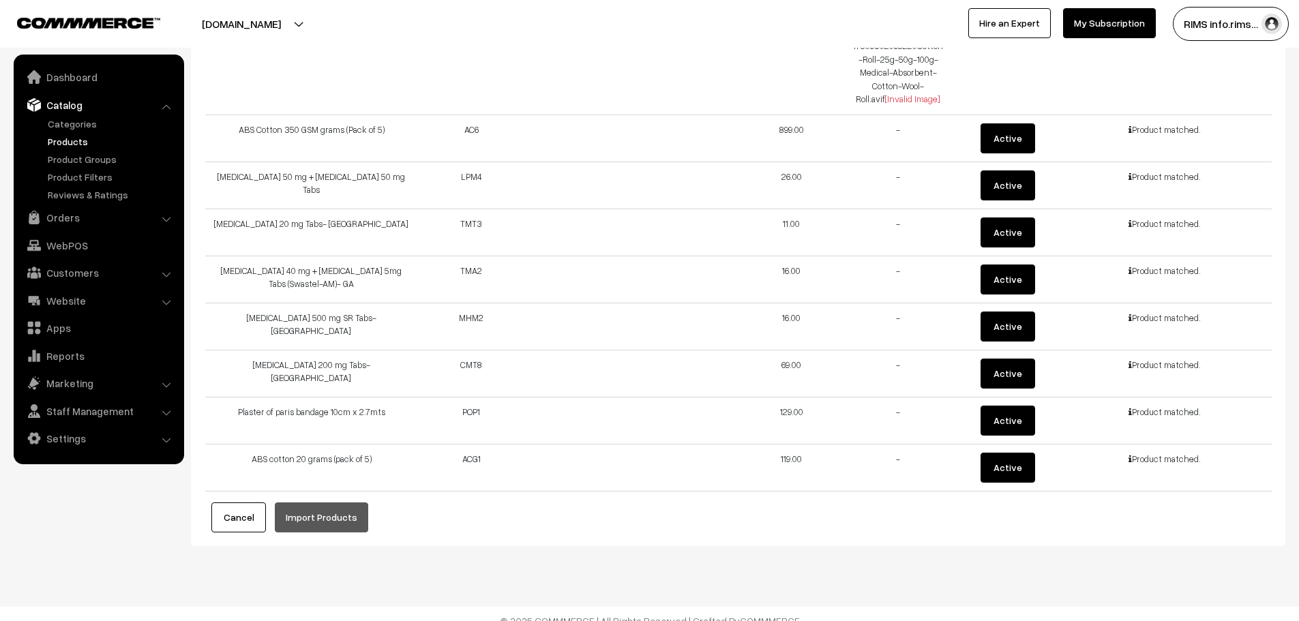
click at [256, 503] on button "Cancel" at bounding box center [238, 518] width 55 height 30
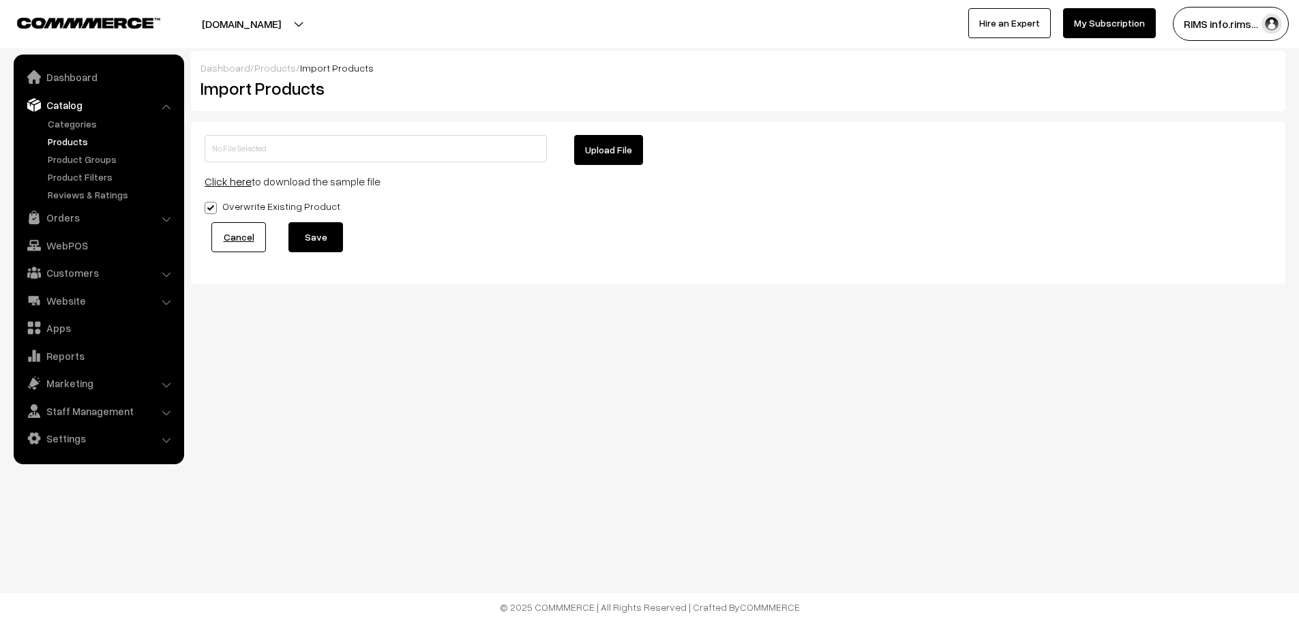
scroll to position [0, 0]
click at [702, 377] on body "Thank you for showing interest. Our team will call you shortly. Close ayushmanb…" at bounding box center [654, 310] width 1309 height 621
click at [621, 147] on button "Upload File" at bounding box center [612, 150] width 69 height 30
type input "1755692265-product-export.zip"
click at [604, 145] on button "Upload File" at bounding box center [612, 150] width 69 height 30
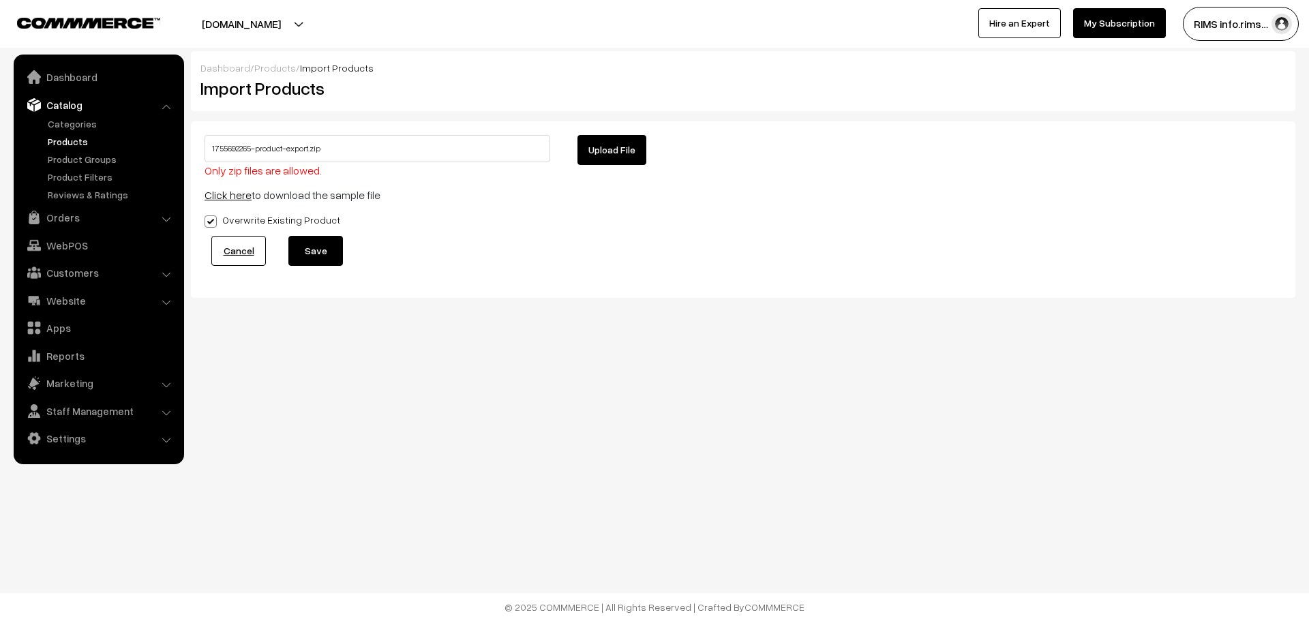
click at [596, 151] on button "Upload File" at bounding box center [612, 150] width 69 height 30
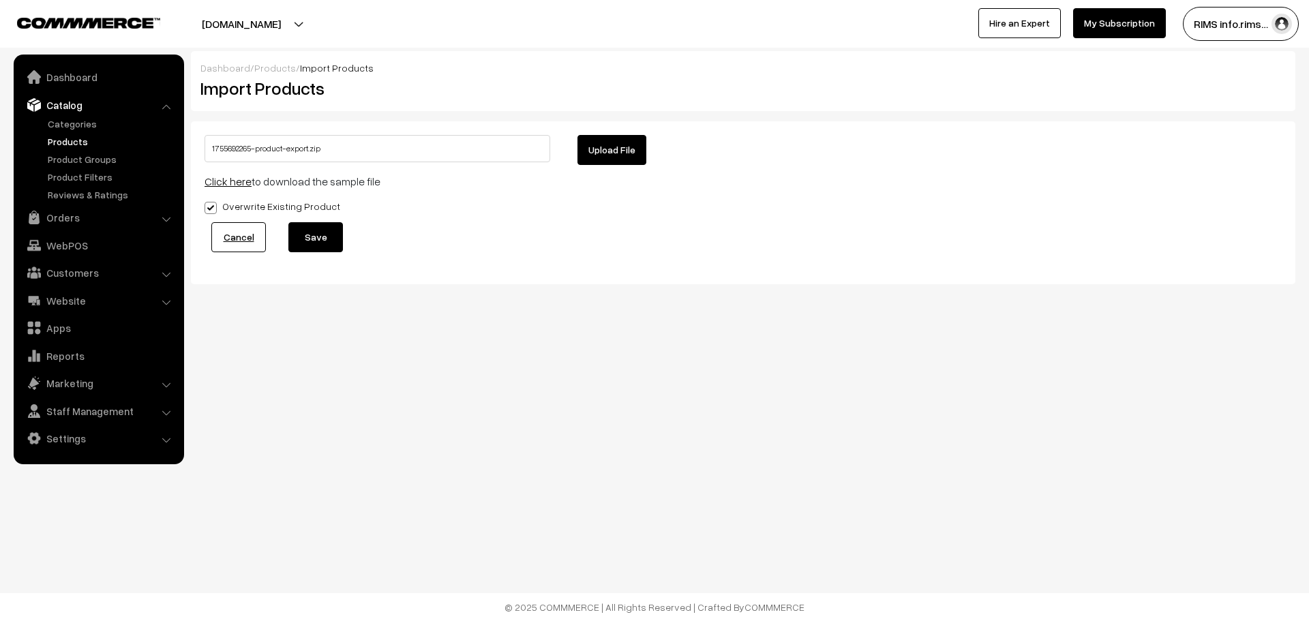
click at [330, 243] on button "Save" at bounding box center [315, 237] width 55 height 30
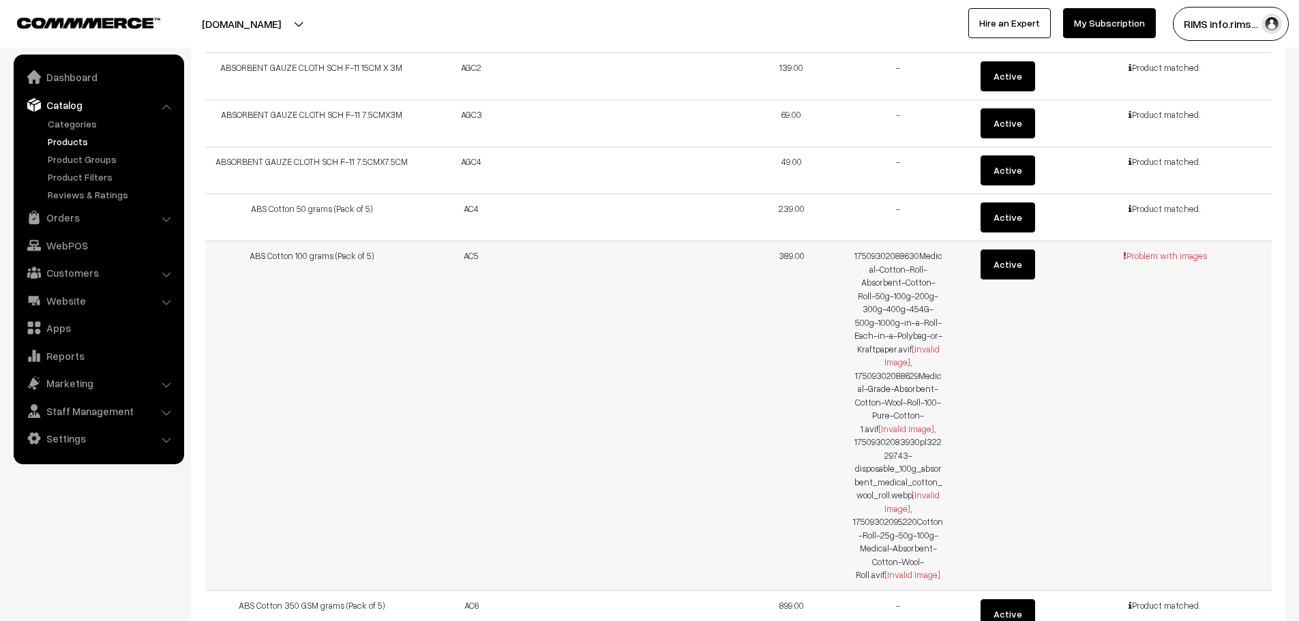
scroll to position [6566, 0]
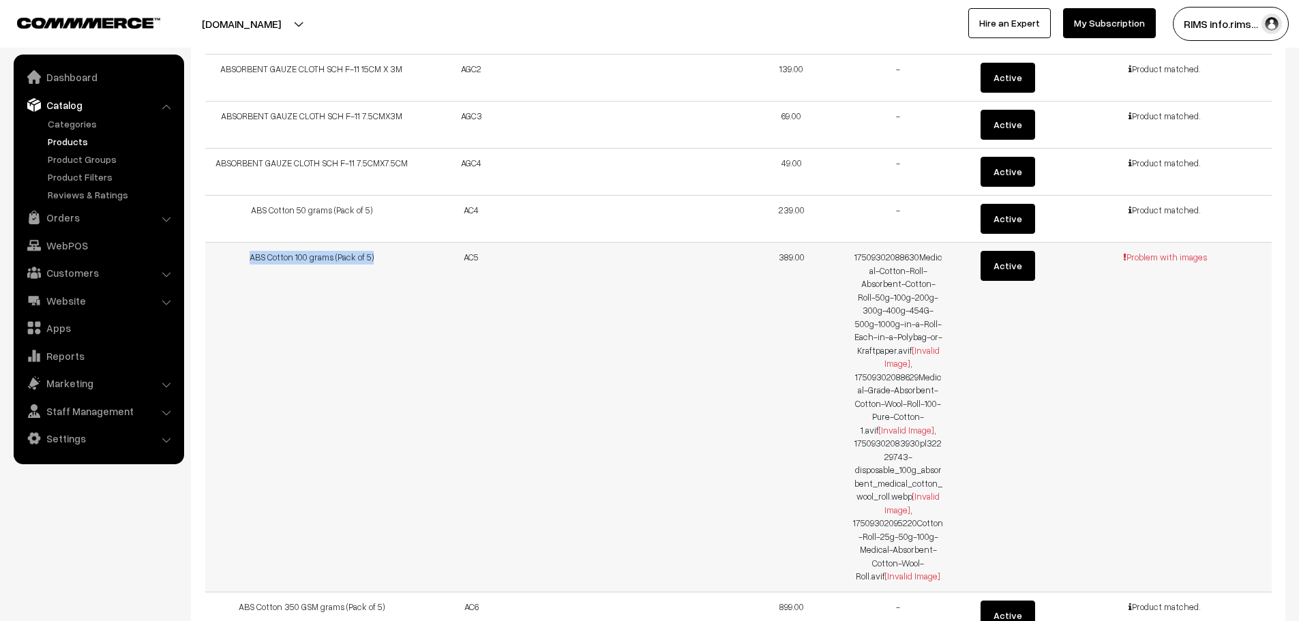
drag, startPoint x: 382, startPoint y: 242, endPoint x: 246, endPoint y: 239, distance: 135.8
click at [246, 243] on td "ABS Cotton 100 grams (Pack of 5)" at bounding box center [311, 418] width 213 height 350
copy td "ABS Cotton 100 grams (Pack of 5)"
click at [512, 394] on td "AC5" at bounding box center [471, 418] width 106 height 350
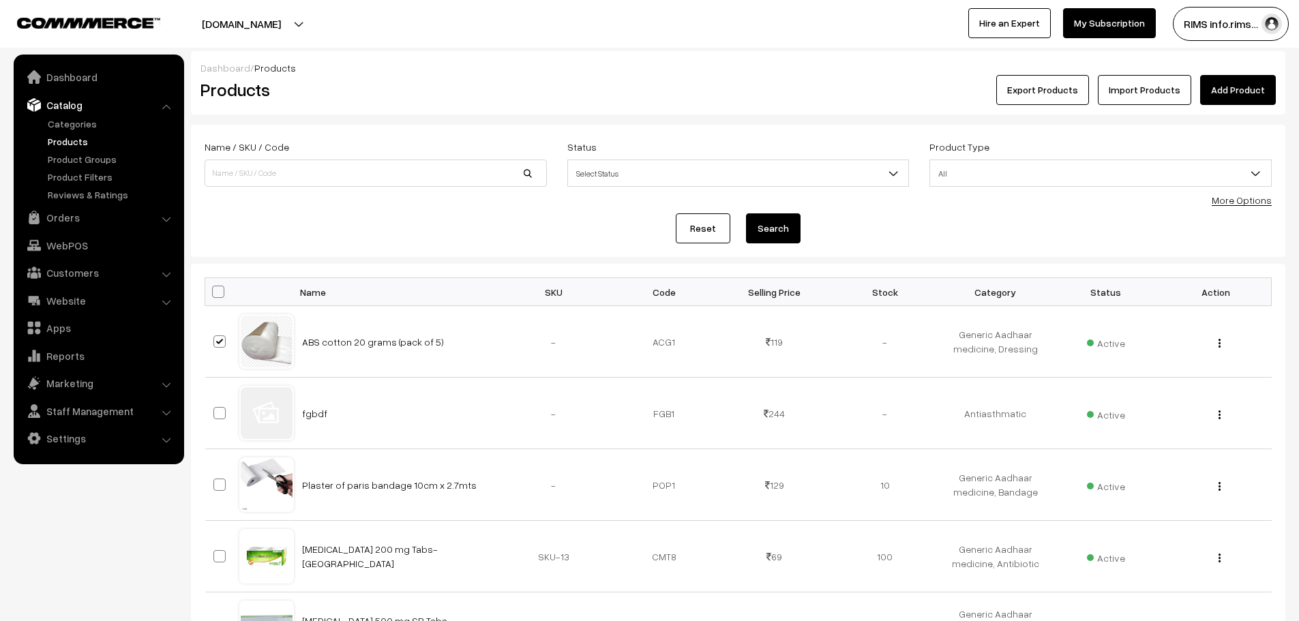
click at [1168, 89] on link "Import Products" at bounding box center [1144, 90] width 93 height 30
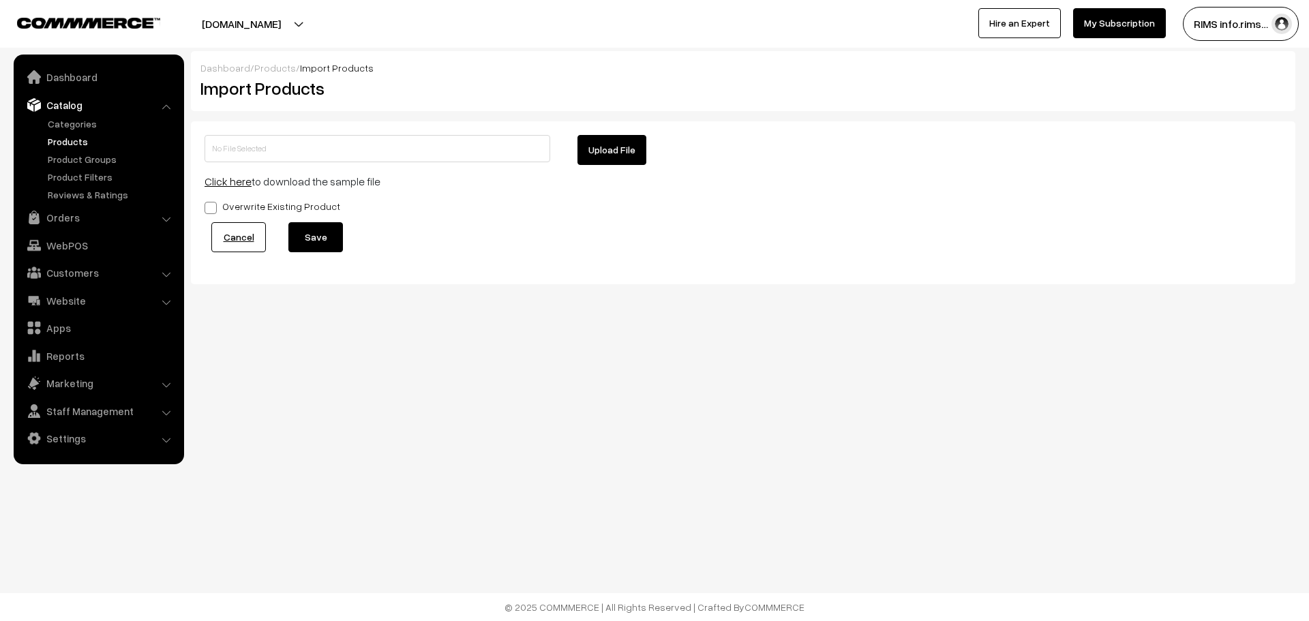
click at [590, 154] on button "Upload File" at bounding box center [612, 150] width 69 height 30
type input "1755692265-product-export.zip"
click at [212, 212] on span at bounding box center [211, 208] width 12 height 12
click at [212, 210] on input "Overwrite Existing Product" at bounding box center [209, 205] width 9 height 9
checkbox input "true"
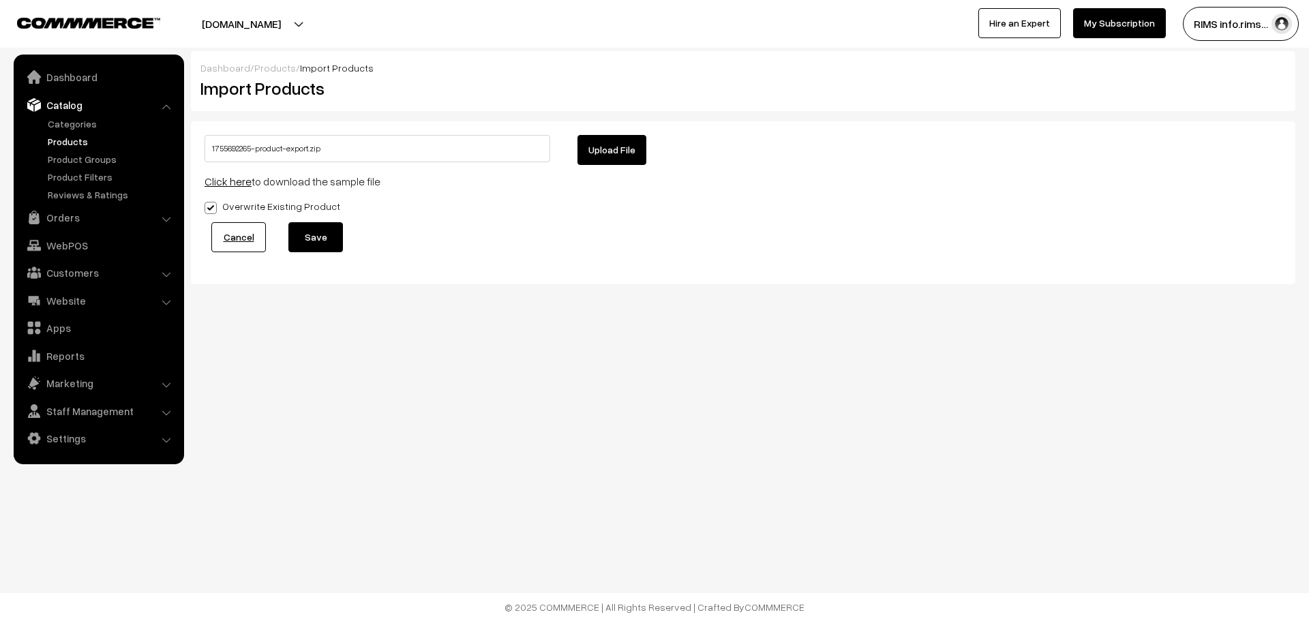
click at [305, 249] on button "Save" at bounding box center [315, 237] width 55 height 30
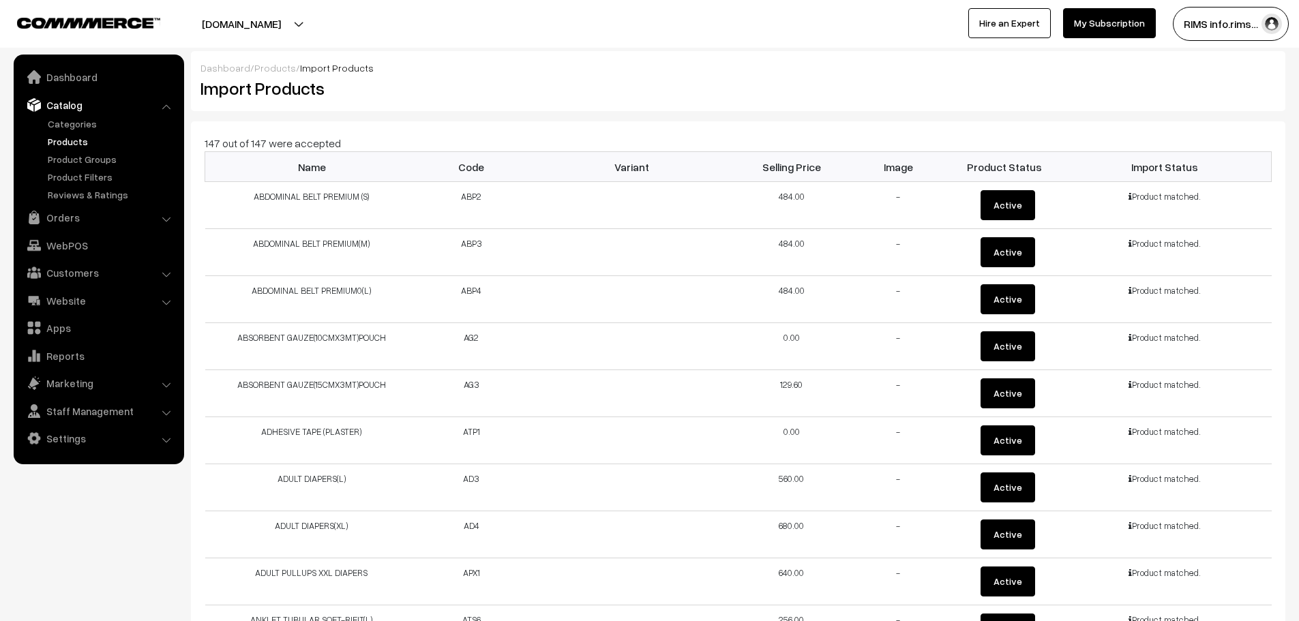
scroll to position [6725, 0]
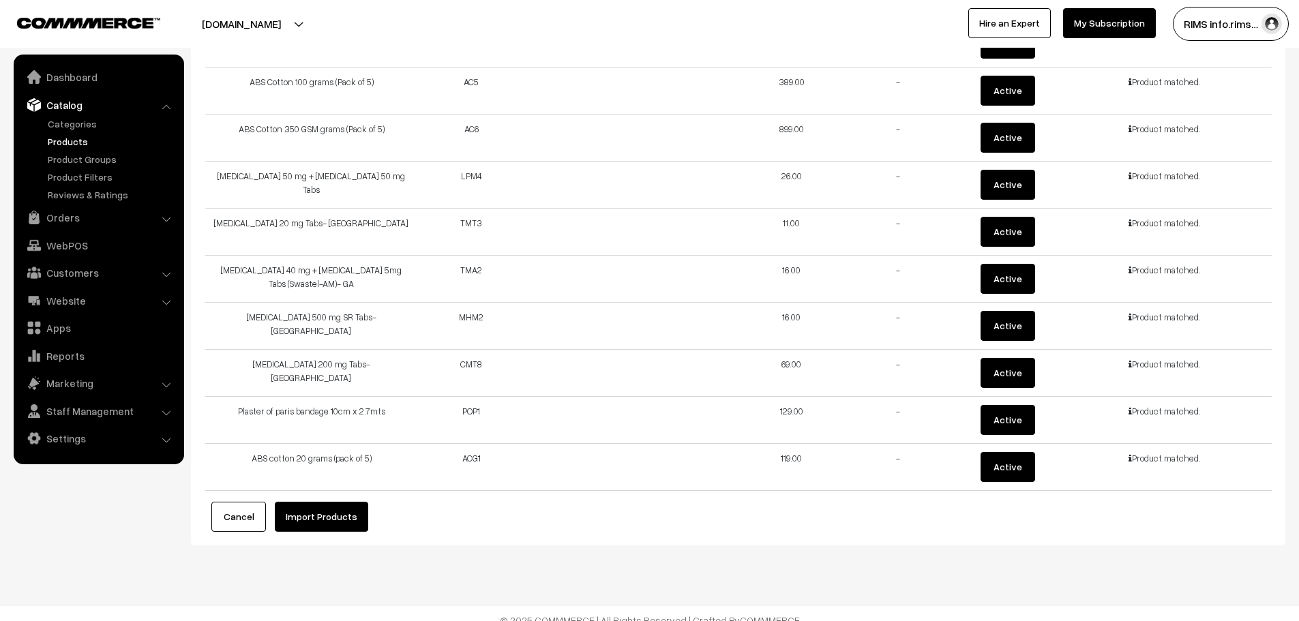
click at [331, 502] on button "Import Products" at bounding box center [321, 517] width 93 height 30
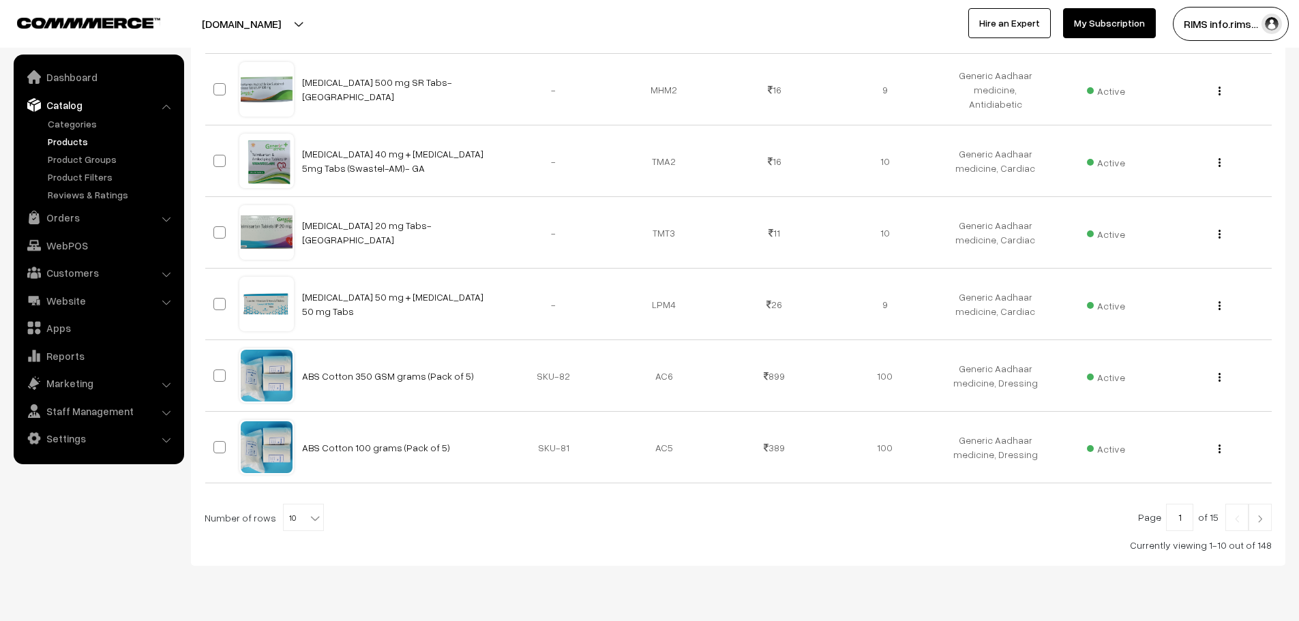
scroll to position [572, 0]
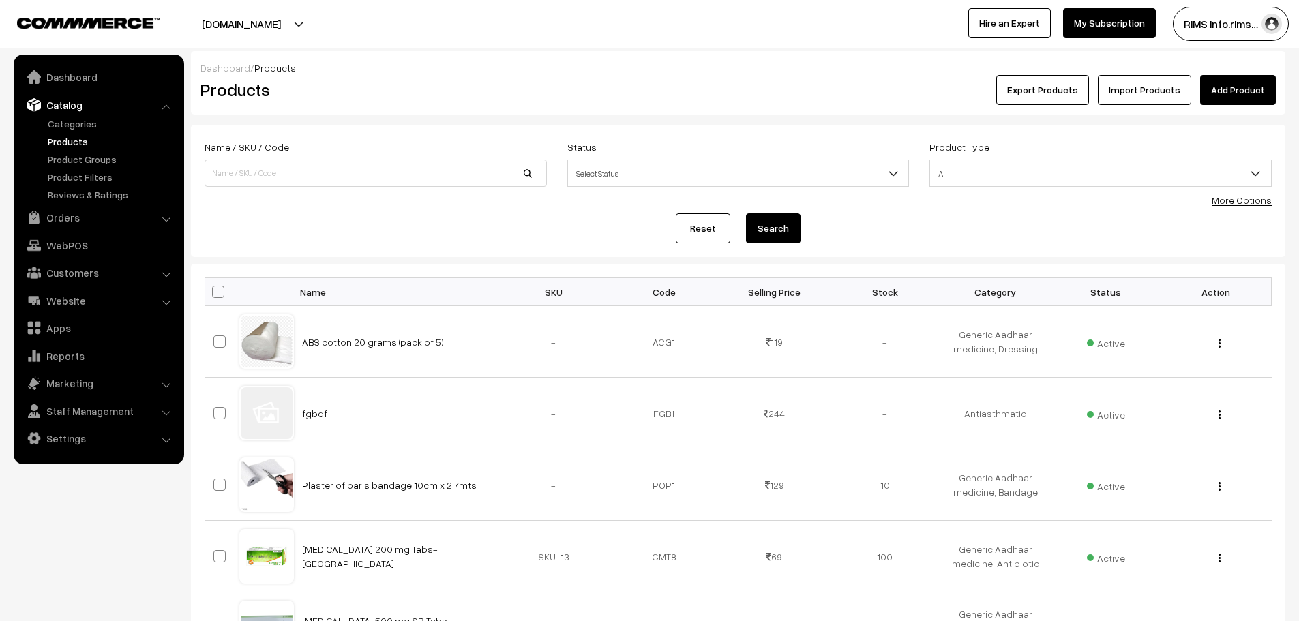
scroll to position [572, 0]
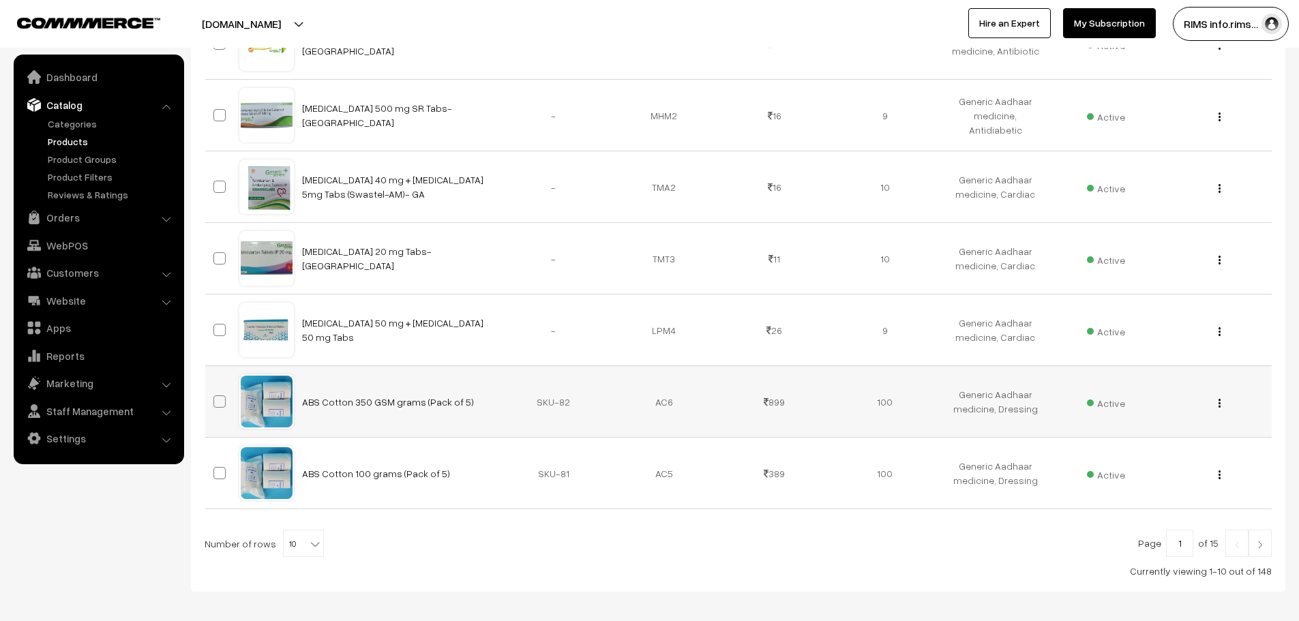
scroll to position [572, 0]
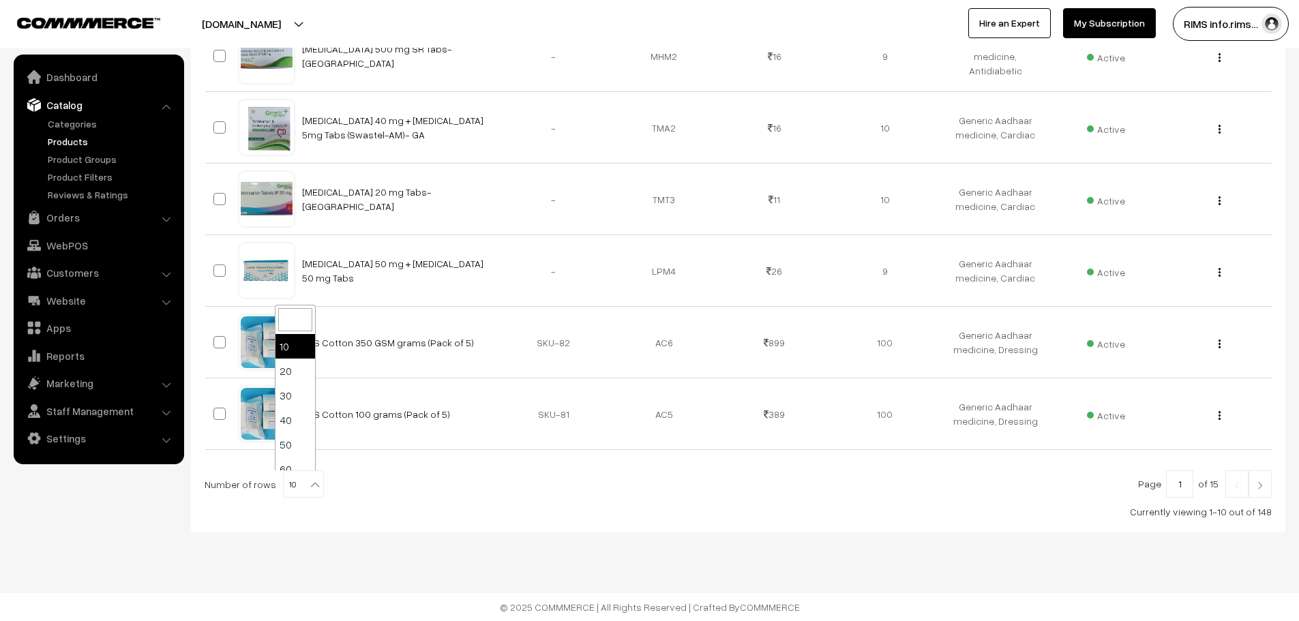
click at [284, 492] on span "10" at bounding box center [304, 484] width 40 height 27
select select "100"
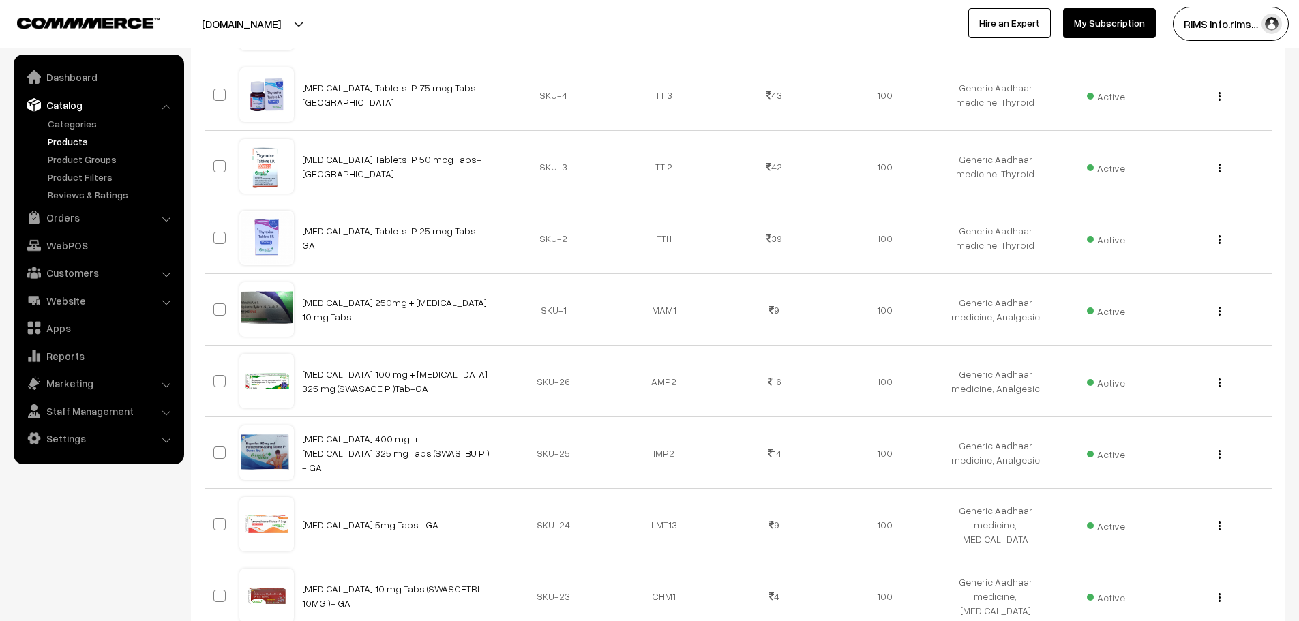
scroll to position [7080, 0]
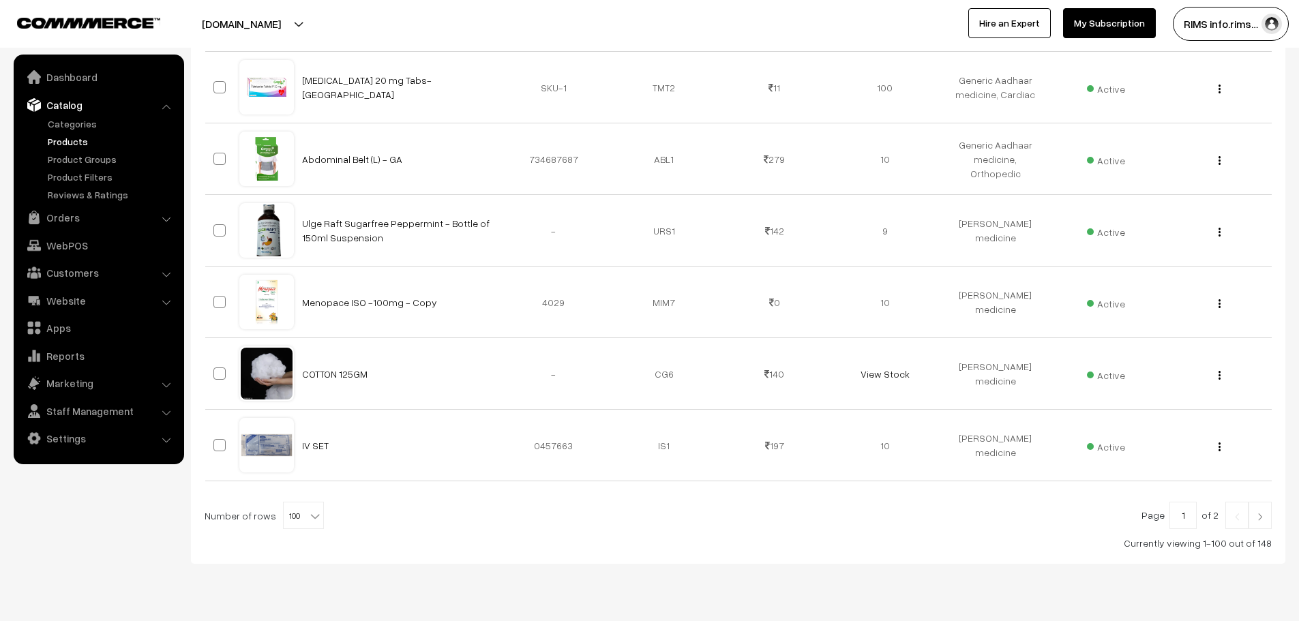
click at [70, 144] on link "Products" at bounding box center [111, 141] width 135 height 14
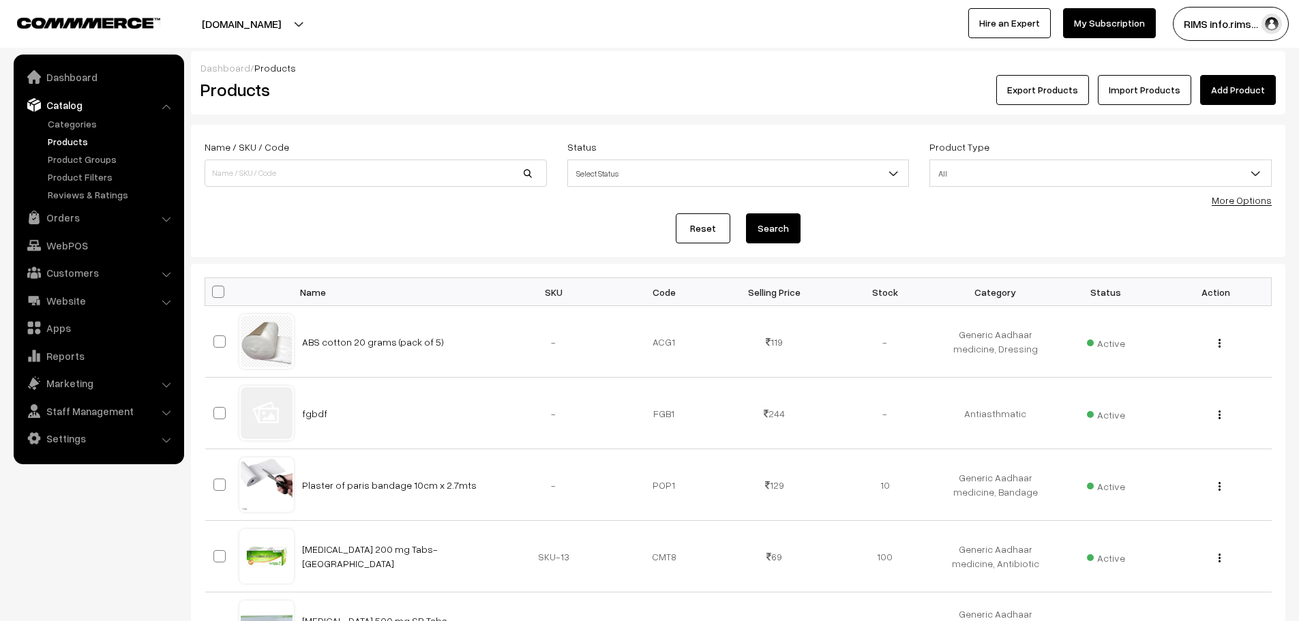
click at [65, 136] on link "Products" at bounding box center [111, 141] width 135 height 14
click at [48, 144] on link "Products" at bounding box center [111, 141] width 135 height 14
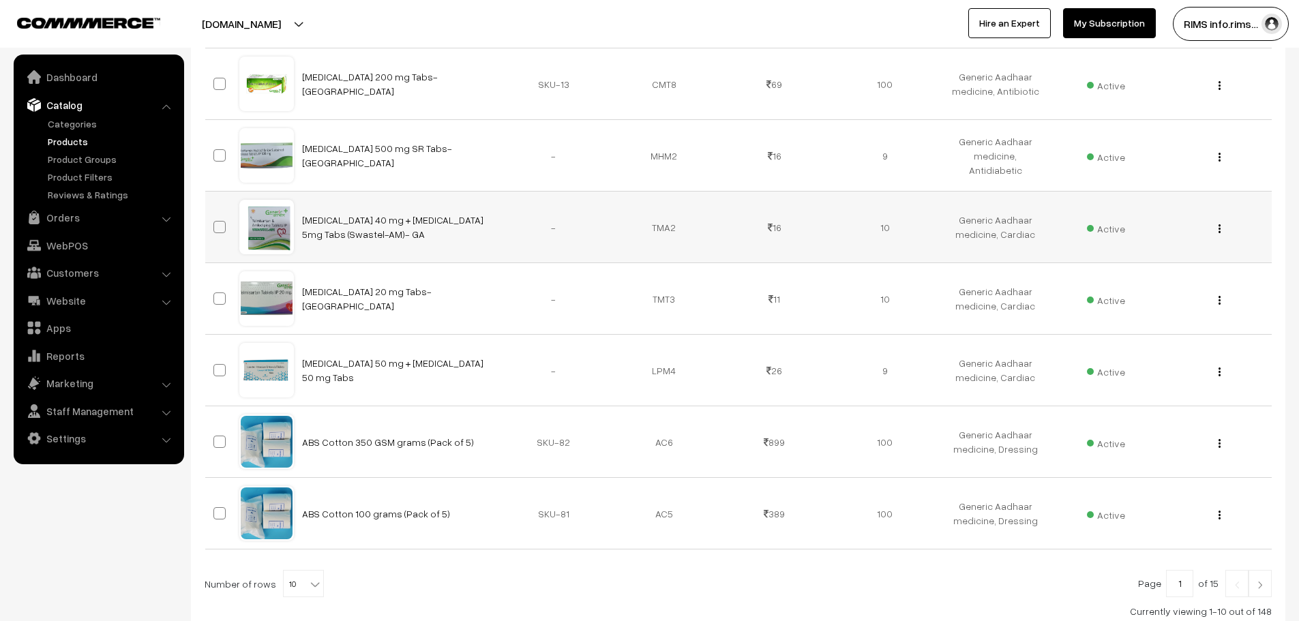
scroll to position [572, 0]
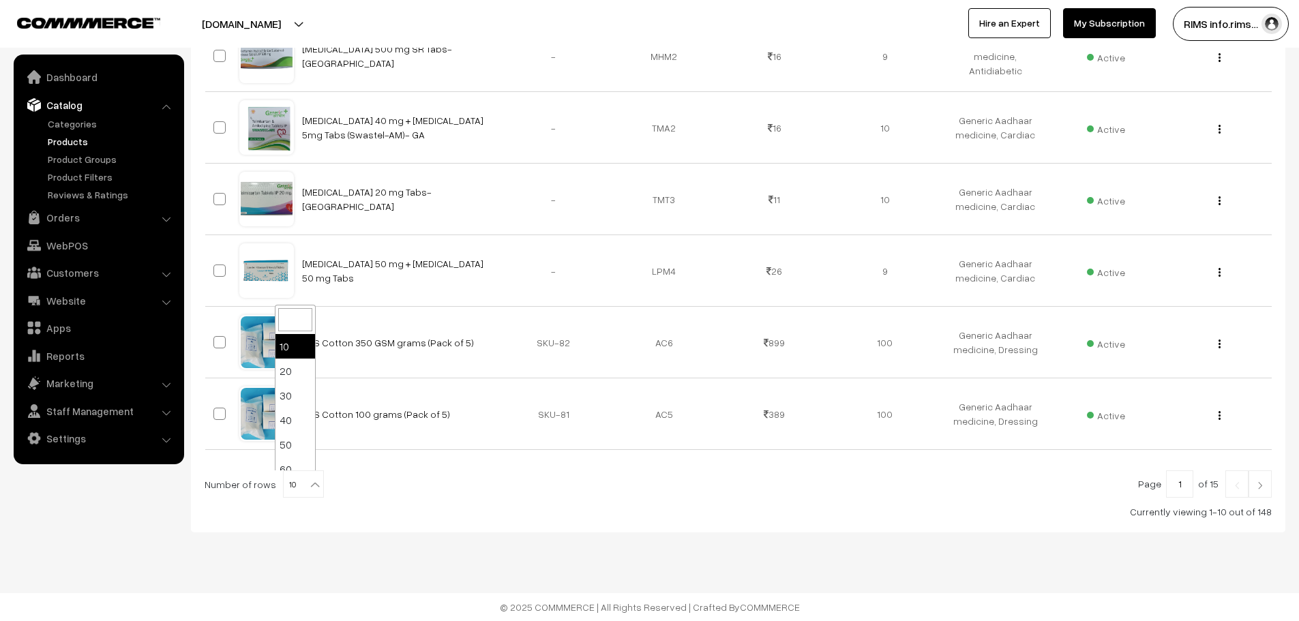
click at [286, 490] on span "10" at bounding box center [304, 484] width 40 height 27
select select "100"
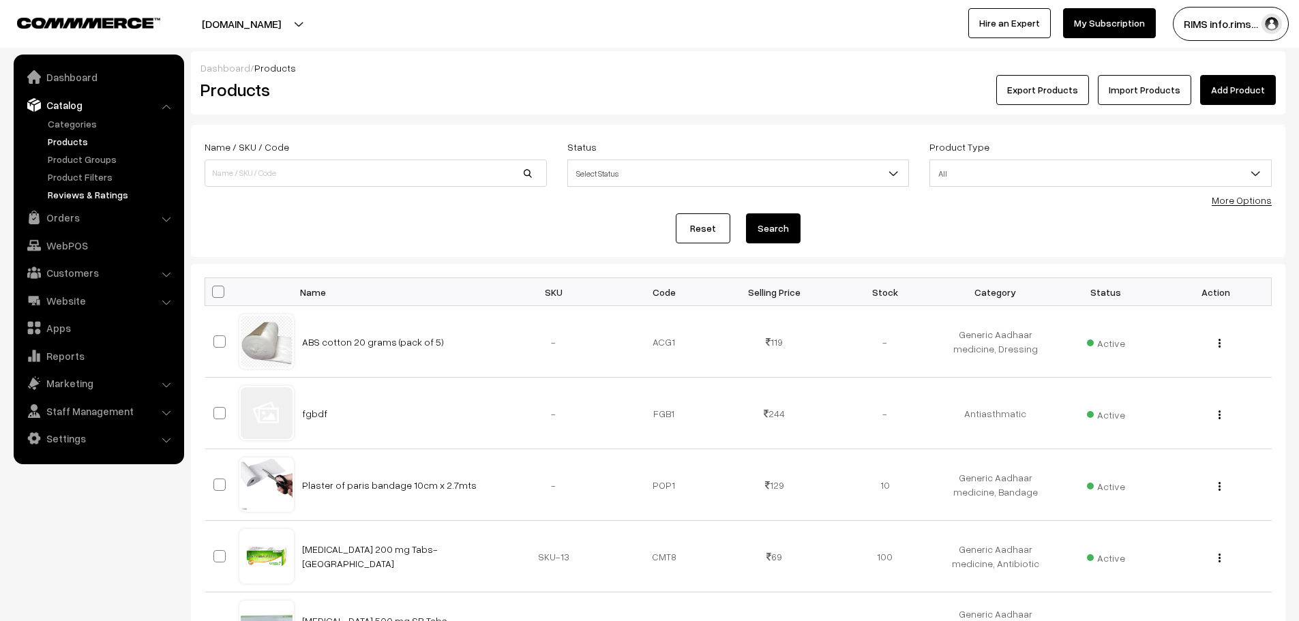
click at [67, 198] on link "Reviews & Ratings" at bounding box center [111, 195] width 135 height 14
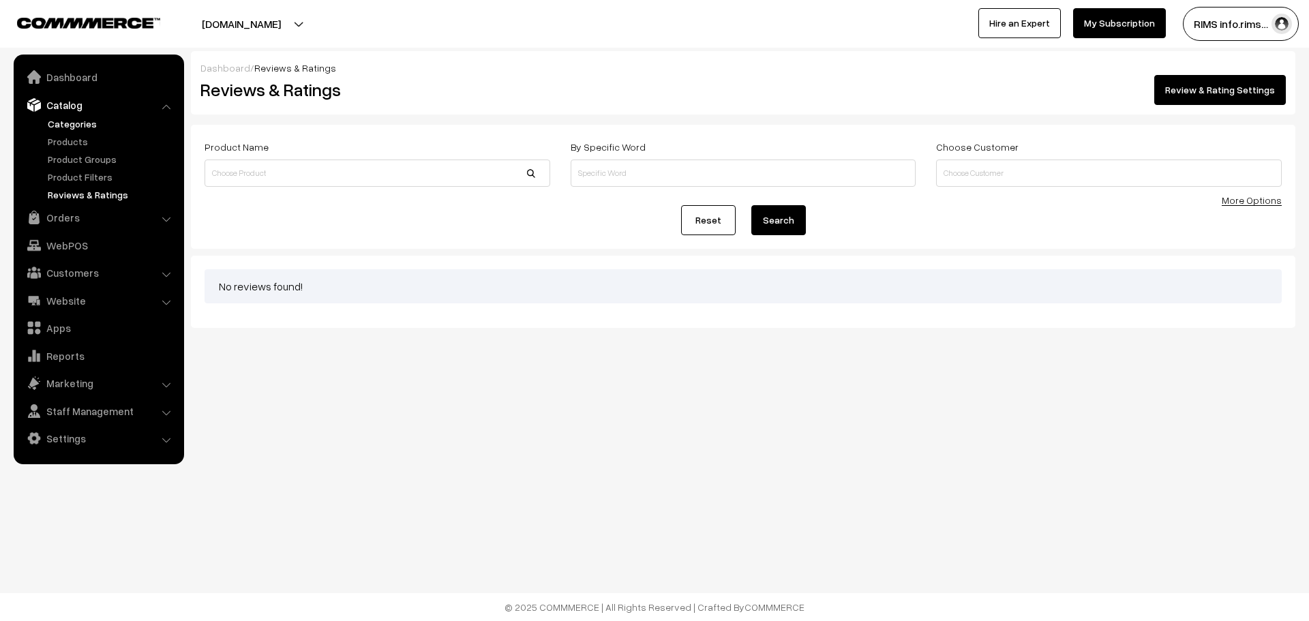
click at [54, 117] on link "Categories" at bounding box center [111, 124] width 135 height 14
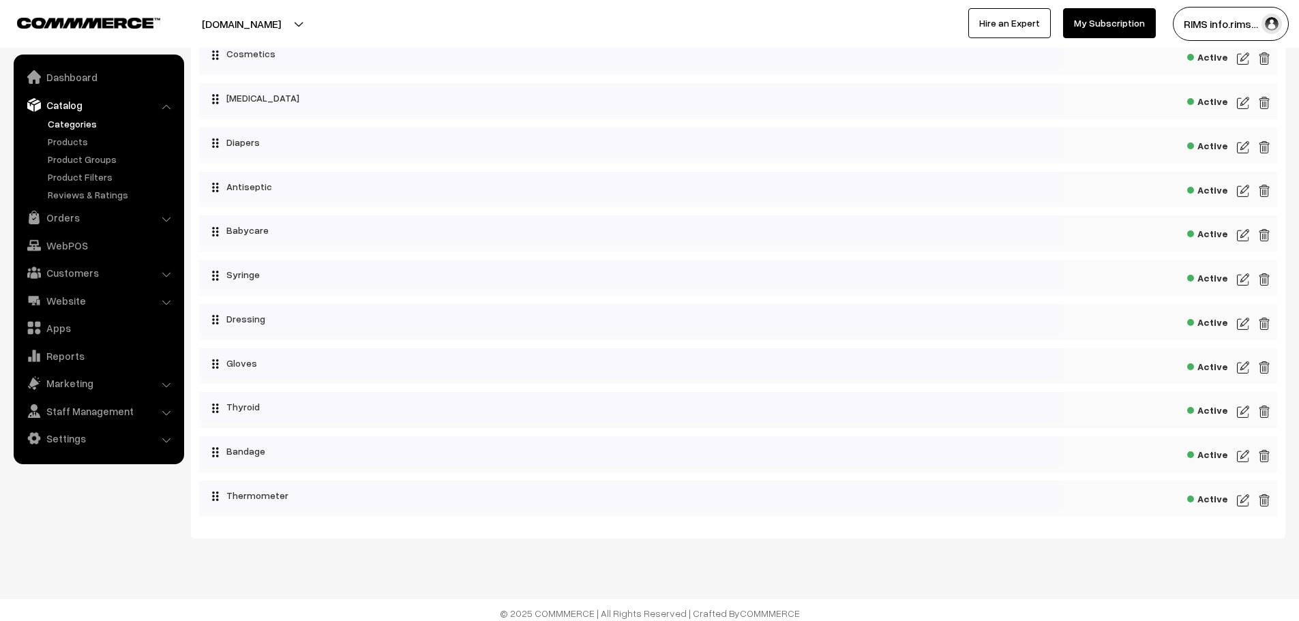
scroll to position [591, 0]
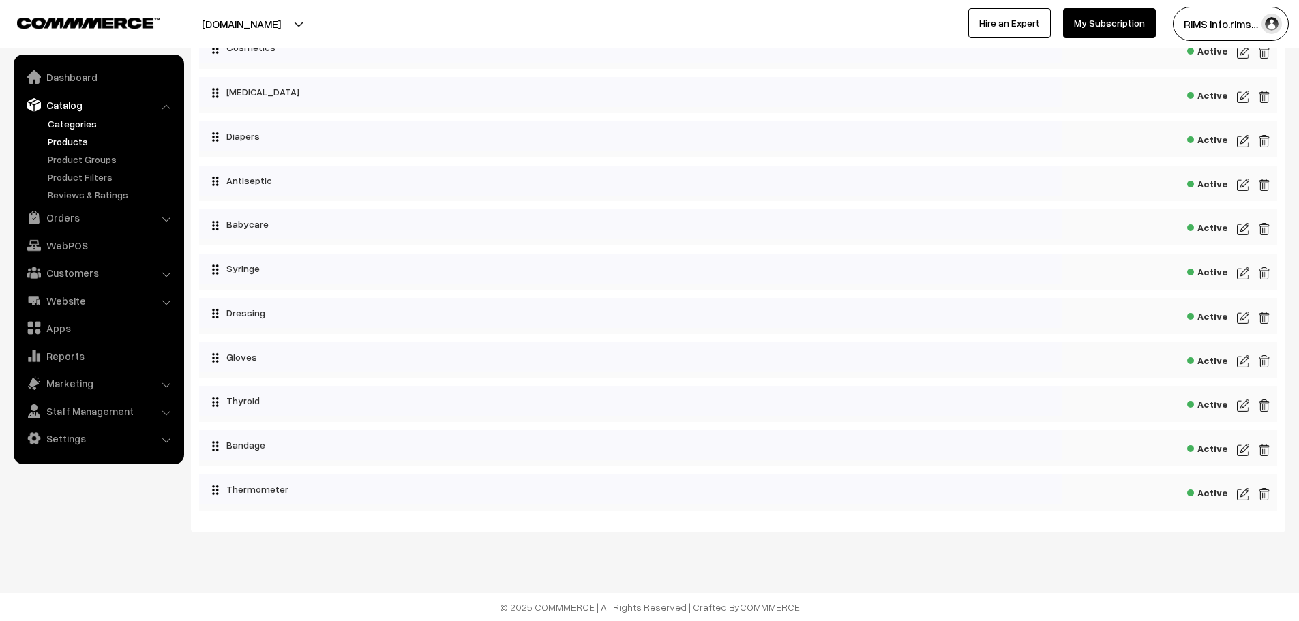
click at [83, 143] on link "Products" at bounding box center [111, 141] width 135 height 14
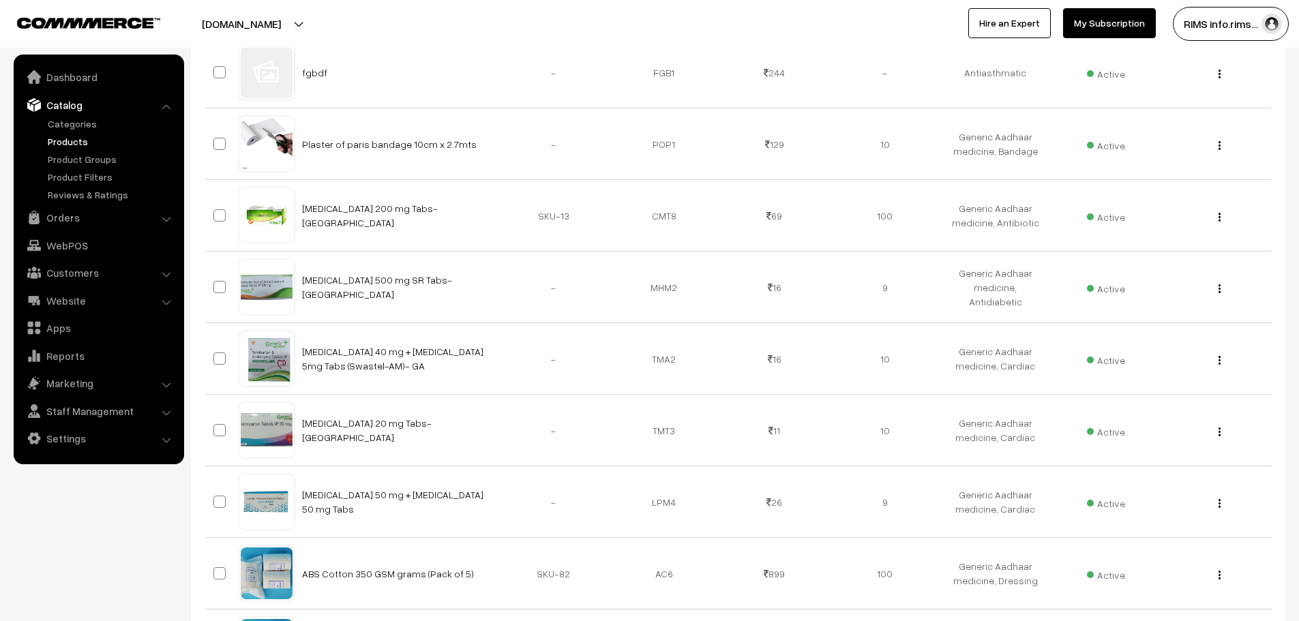
scroll to position [572, 0]
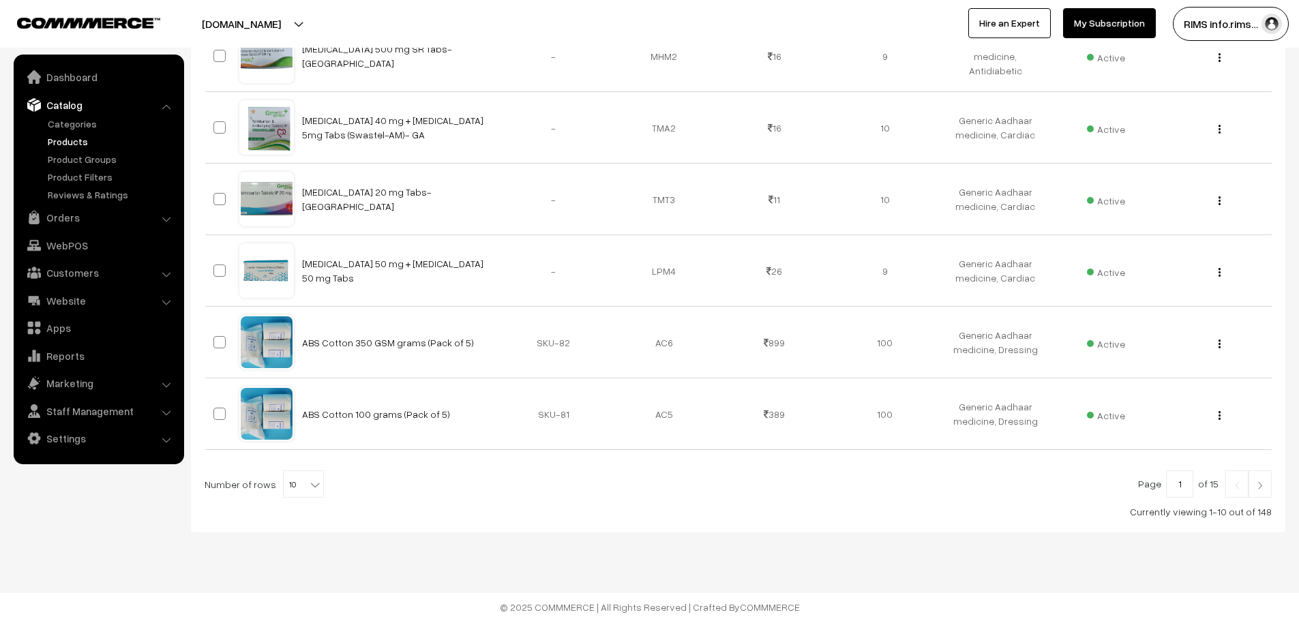
click at [310, 472] on span at bounding box center [317, 480] width 14 height 18
select select "100"
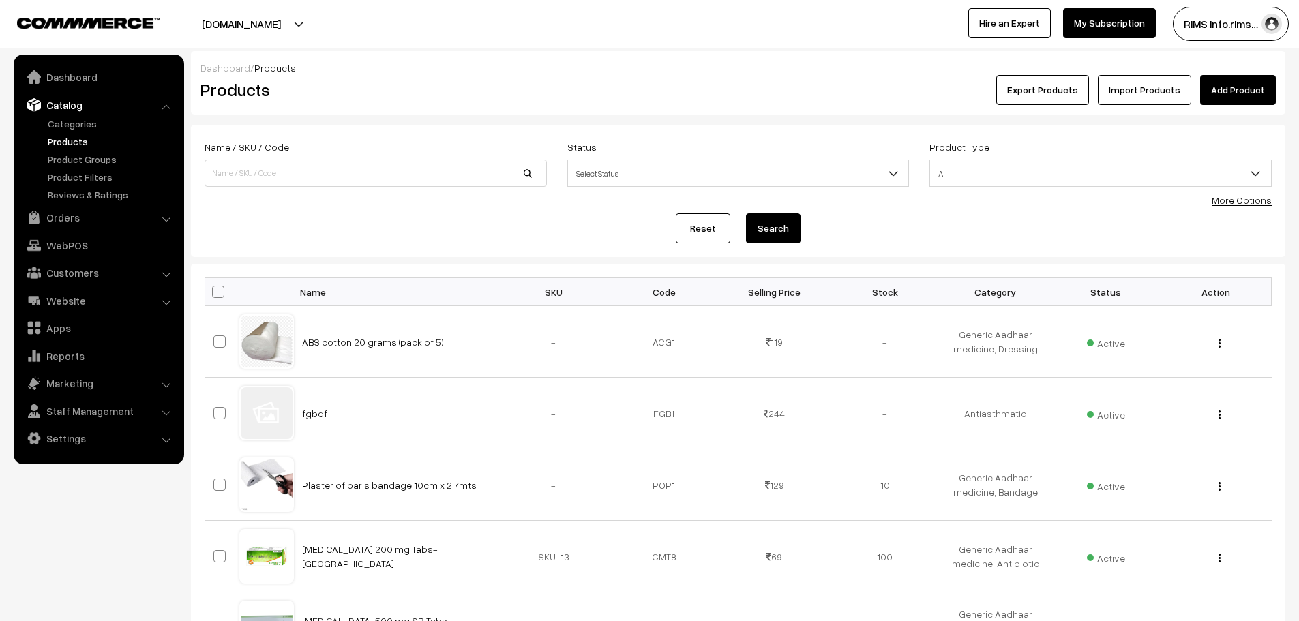
click at [1155, 89] on link "Import Products" at bounding box center [1144, 90] width 93 height 30
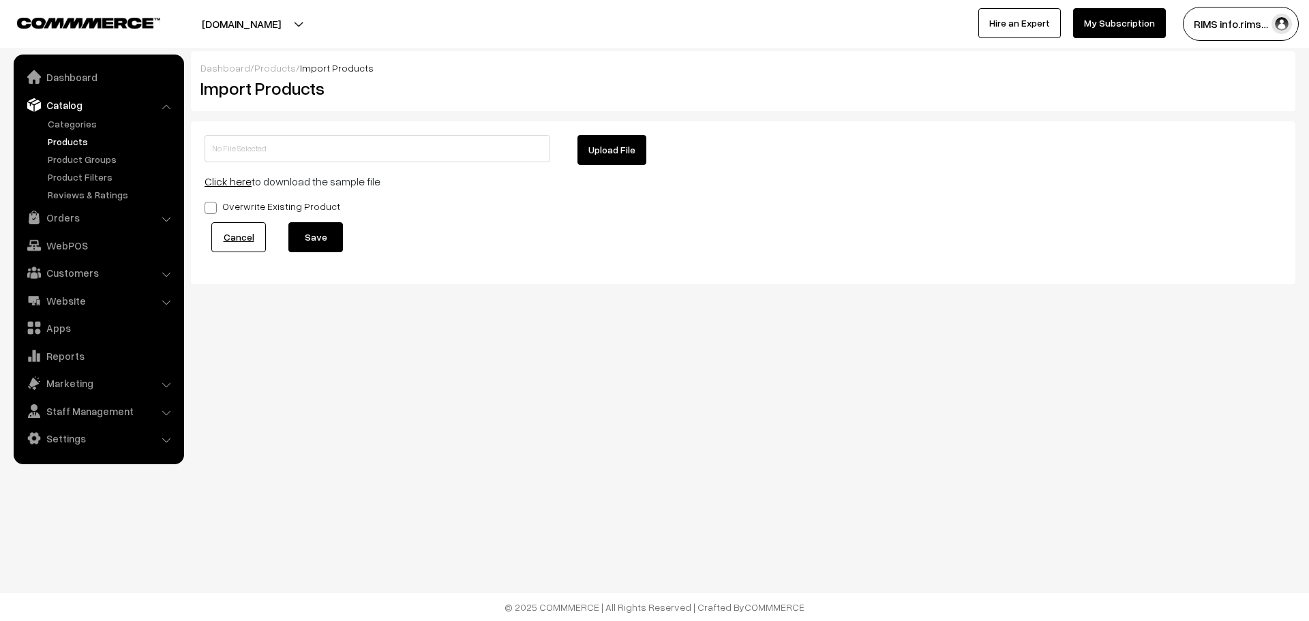
click at [214, 206] on span at bounding box center [211, 208] width 12 height 12
click at [213, 206] on input "Overwrite Existing Product" at bounding box center [209, 205] width 9 height 9
checkbox input "true"
click at [589, 138] on button "Upload File" at bounding box center [612, 150] width 69 height 30
type input "1755692265-product-export.zip"
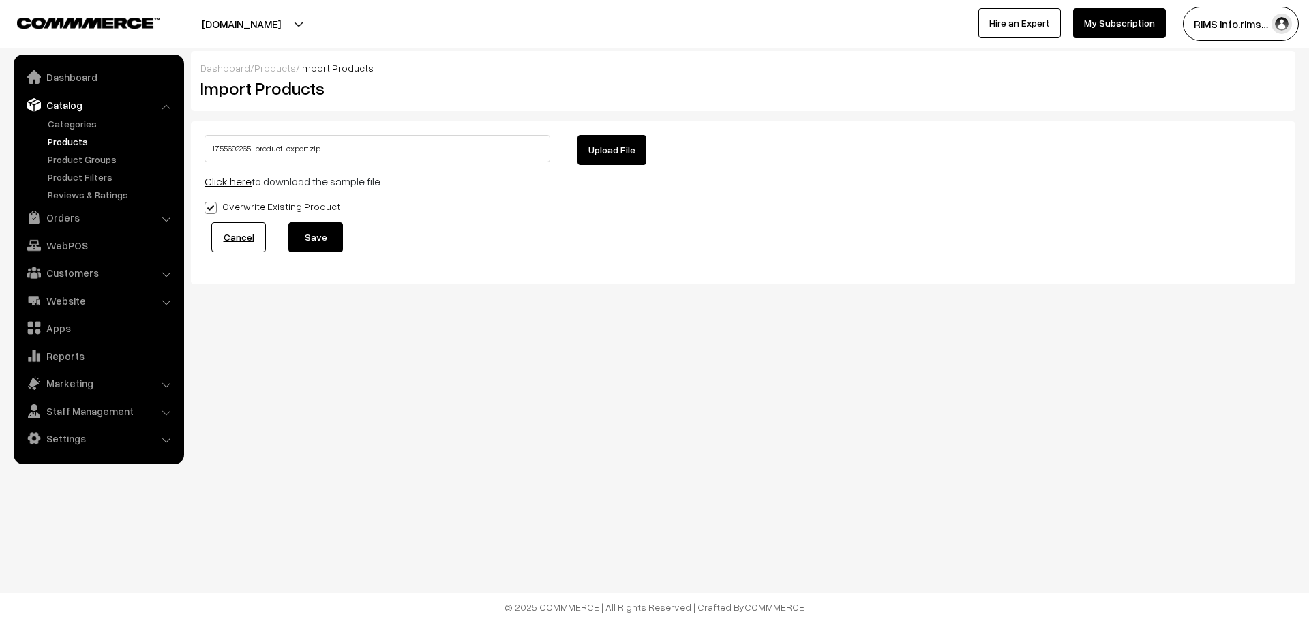
click at [336, 247] on button "Save" at bounding box center [315, 237] width 55 height 30
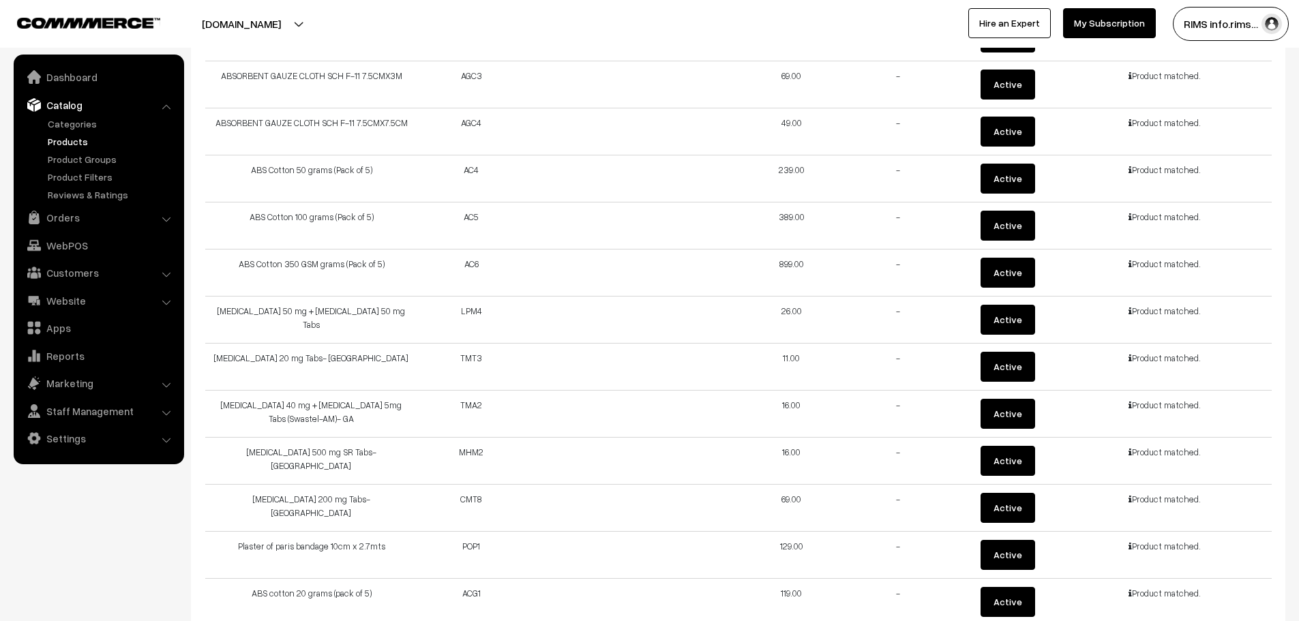
scroll to position [6588, 0]
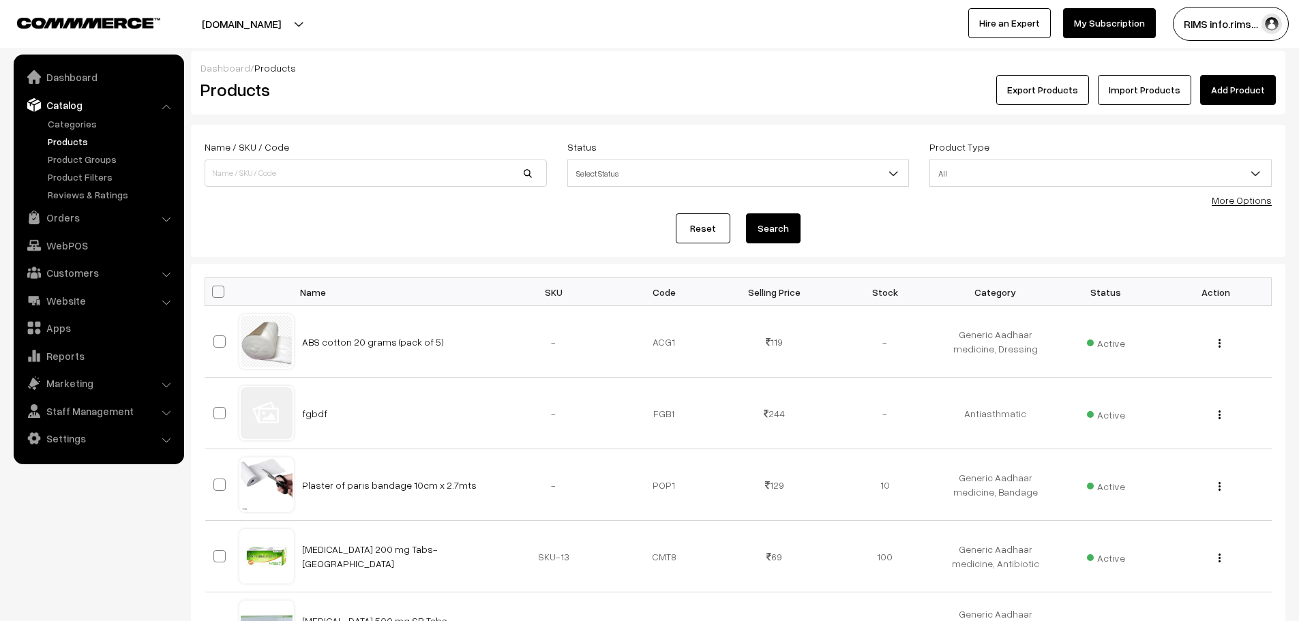
click at [1120, 94] on link "Import Products" at bounding box center [1144, 90] width 93 height 30
click at [70, 134] on ul "Categories" at bounding box center [99, 159] width 164 height 85
click at [77, 160] on link "Product Groups" at bounding box center [111, 159] width 135 height 14
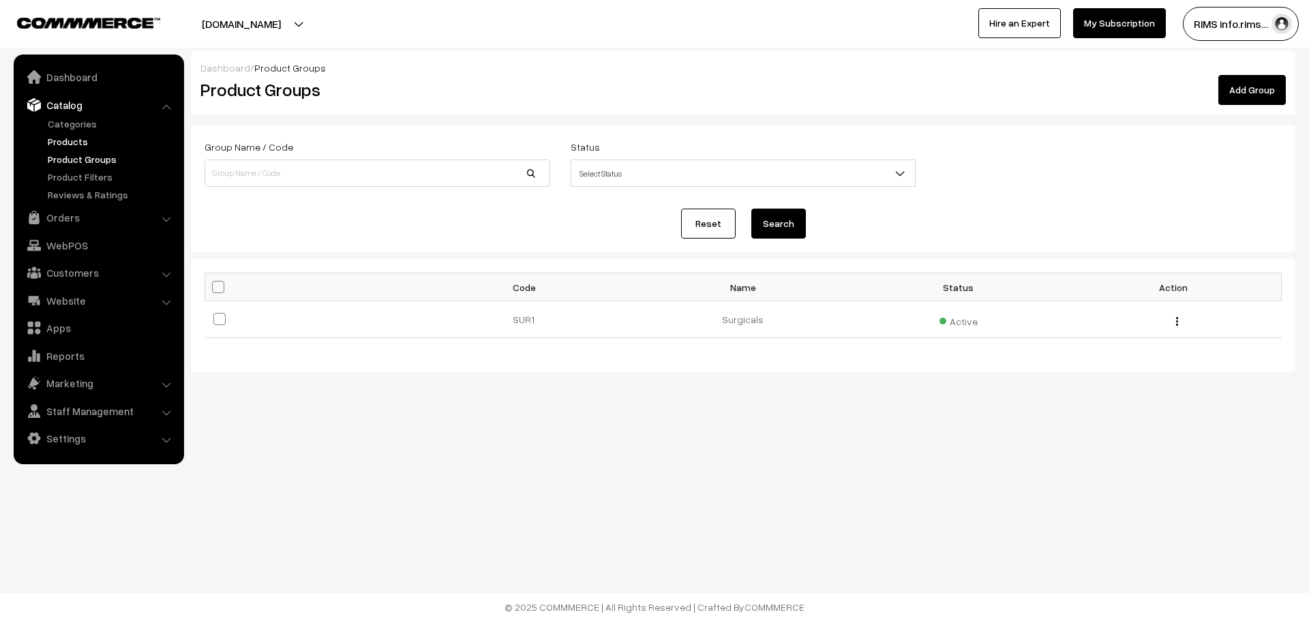
click at [65, 142] on link "Products" at bounding box center [111, 141] width 135 height 14
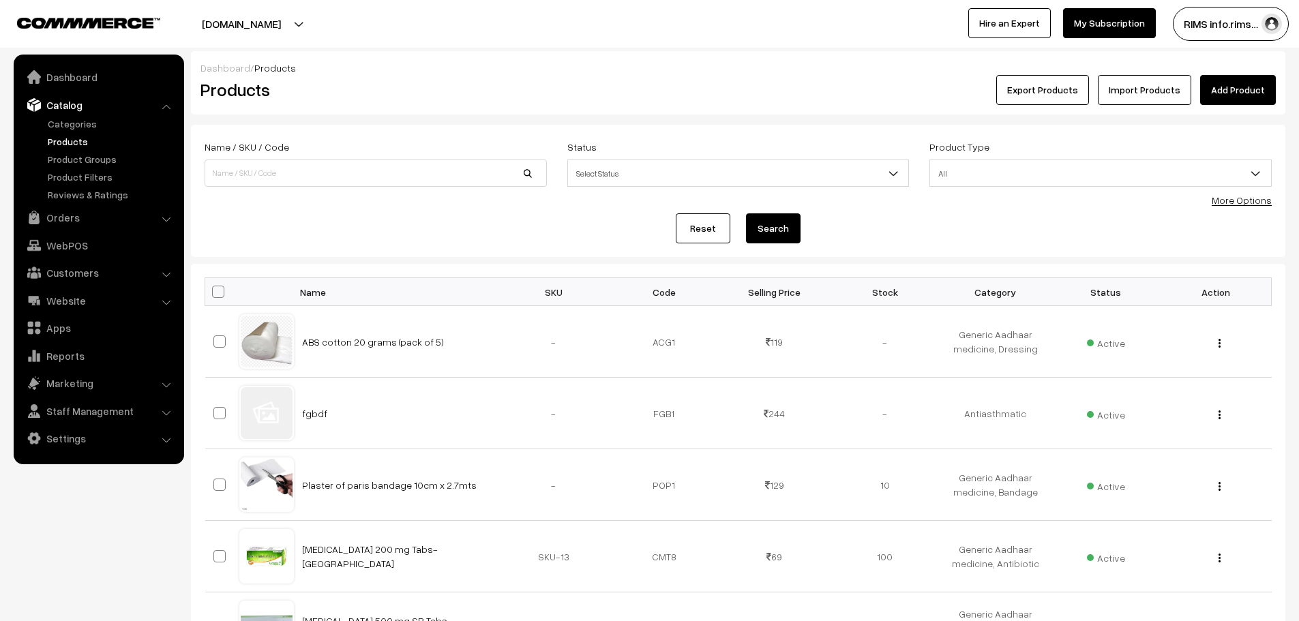
click at [65, 115] on link "Catalog" at bounding box center [98, 105] width 162 height 25
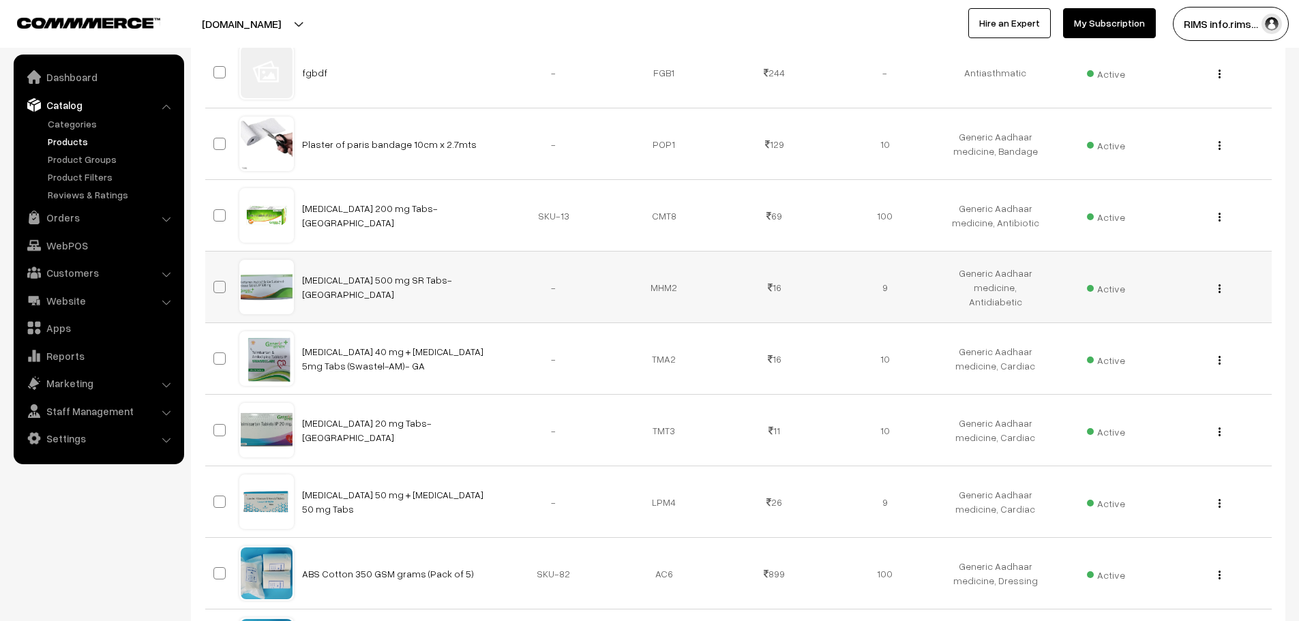
scroll to position [68, 0]
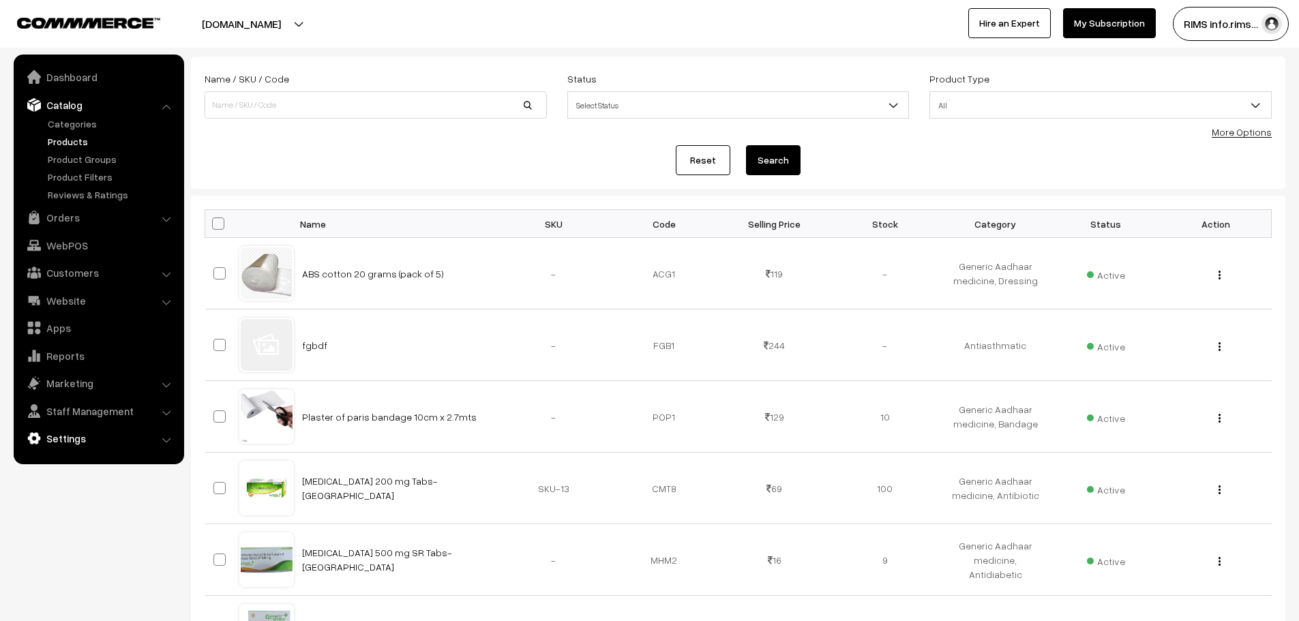
click at [82, 444] on link "Settings" at bounding box center [98, 438] width 162 height 25
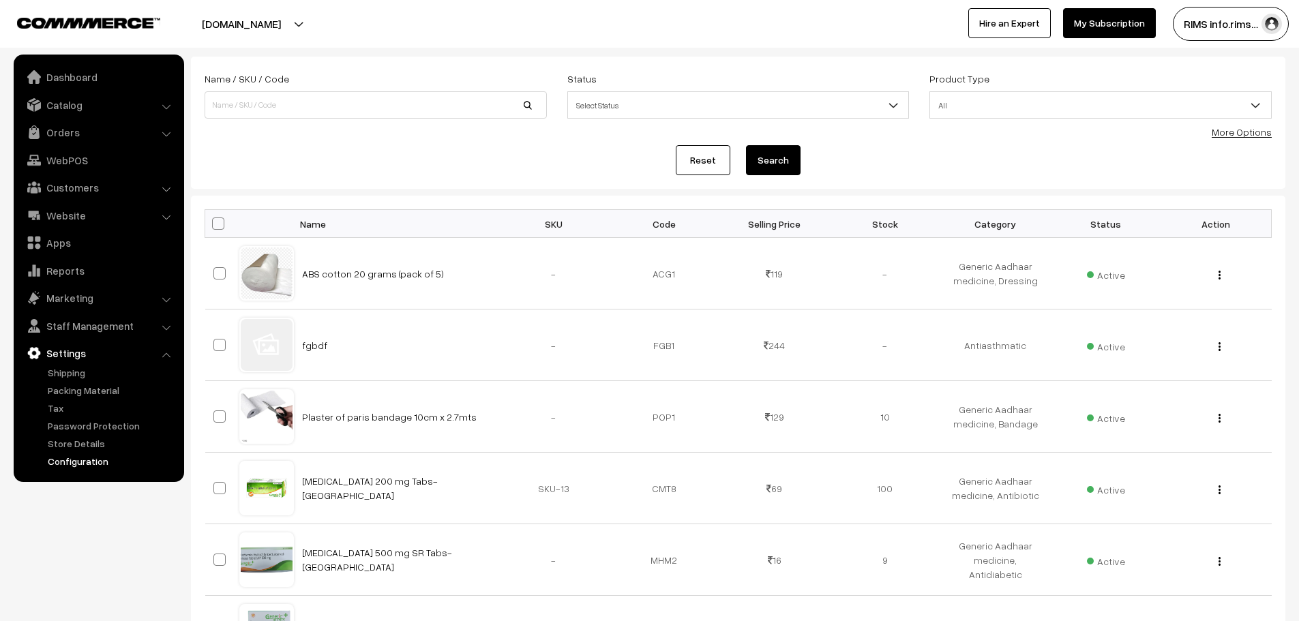
click at [71, 464] on link "Configuration" at bounding box center [111, 461] width 135 height 14
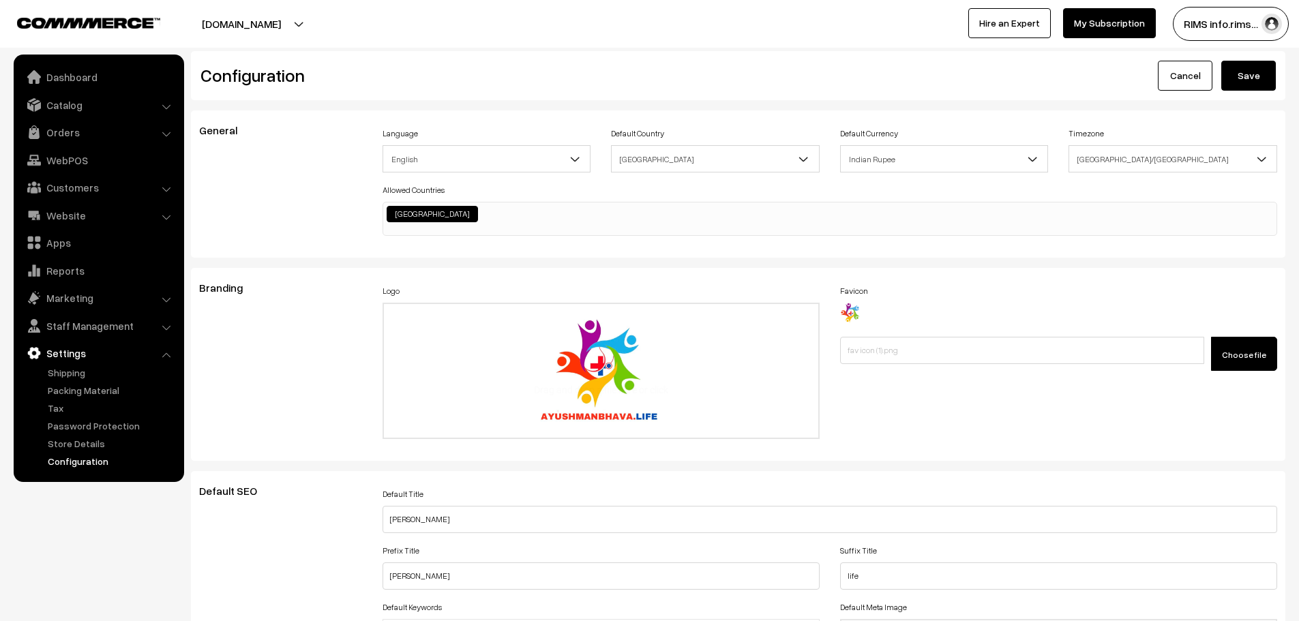
scroll to position [1097, 0]
click at [70, 353] on link "Settings" at bounding box center [98, 353] width 162 height 25
click at [75, 107] on link "Catalog" at bounding box center [98, 105] width 162 height 25
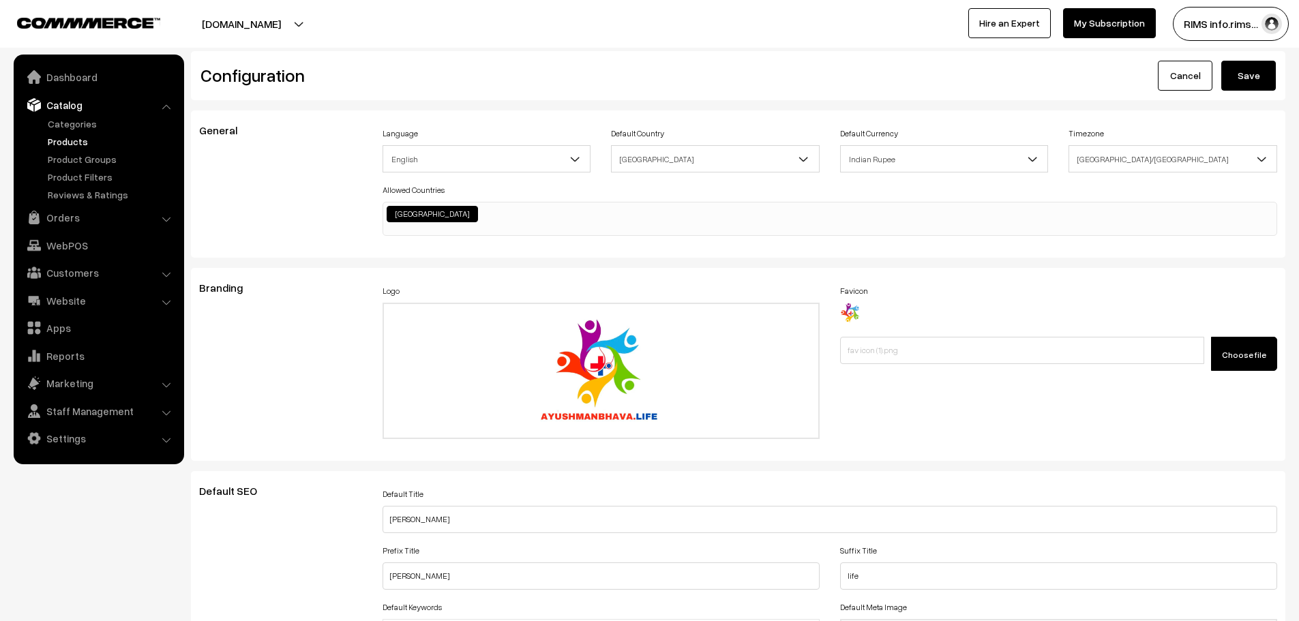
click at [61, 145] on link "Products" at bounding box center [111, 141] width 135 height 14
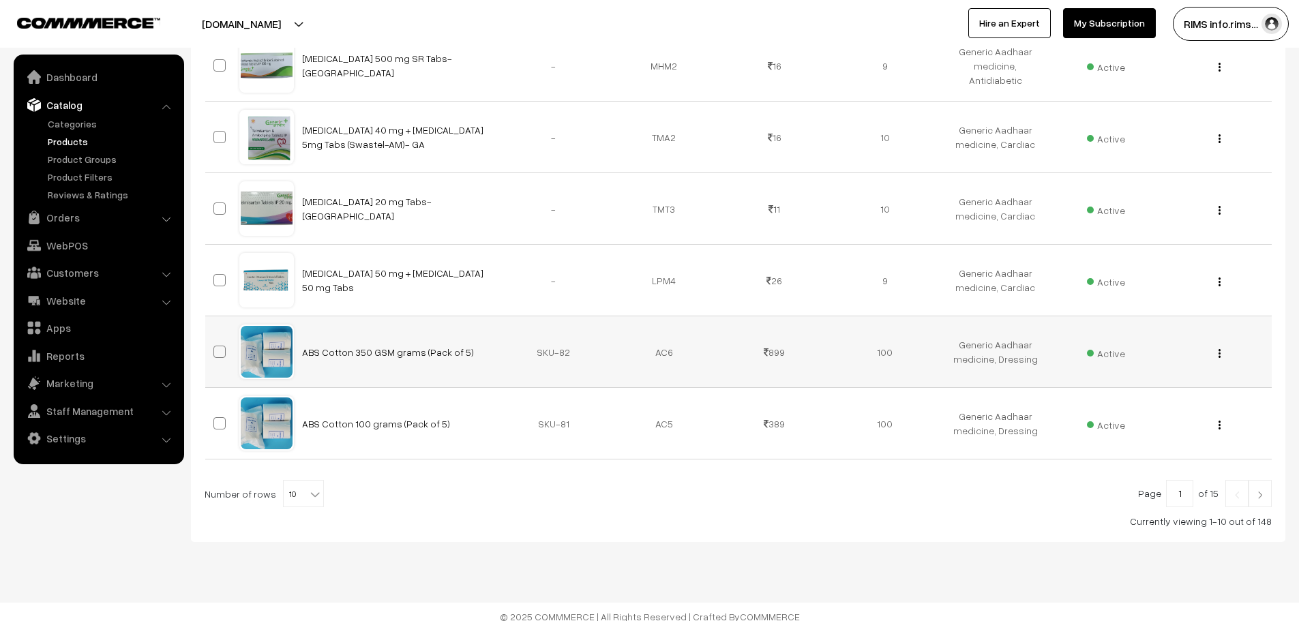
scroll to position [572, 0]
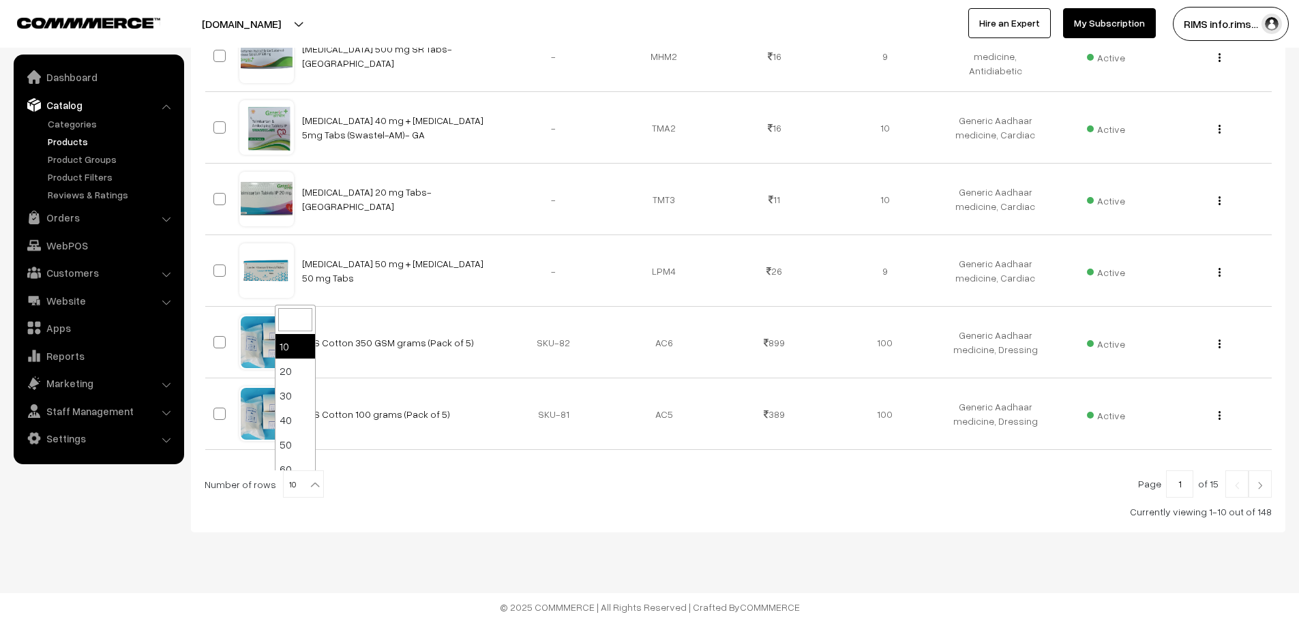
click at [308, 482] on b at bounding box center [315, 485] width 14 height 14
select select "100"
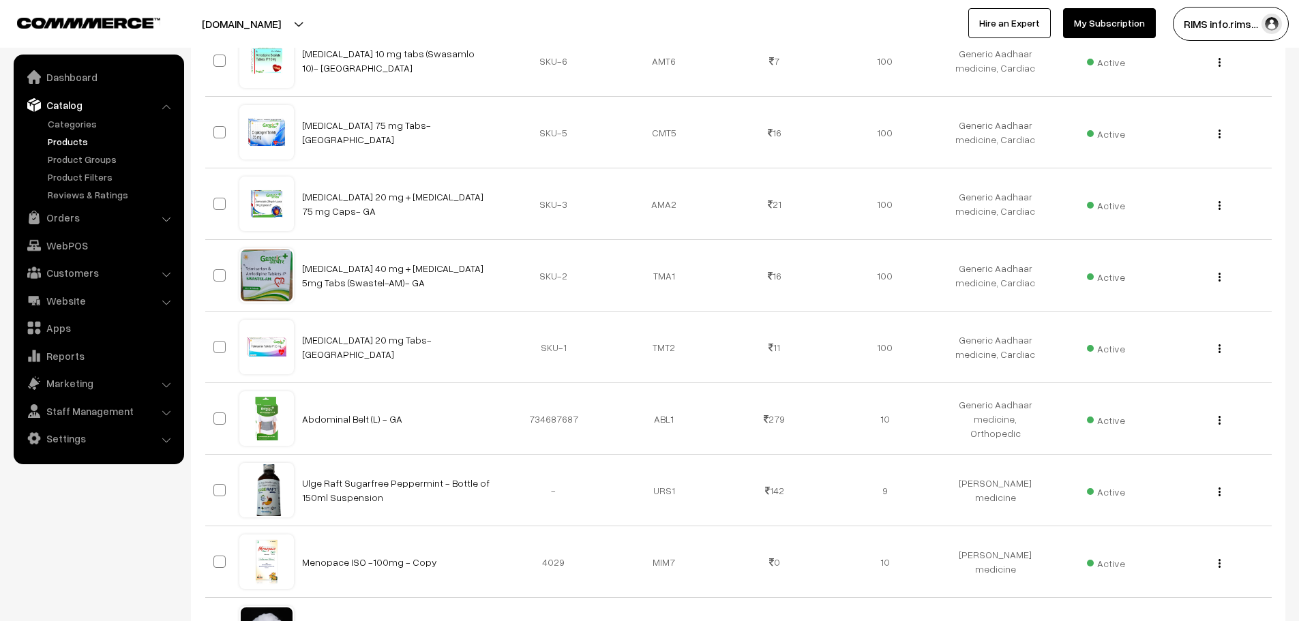
scroll to position [7080, 0]
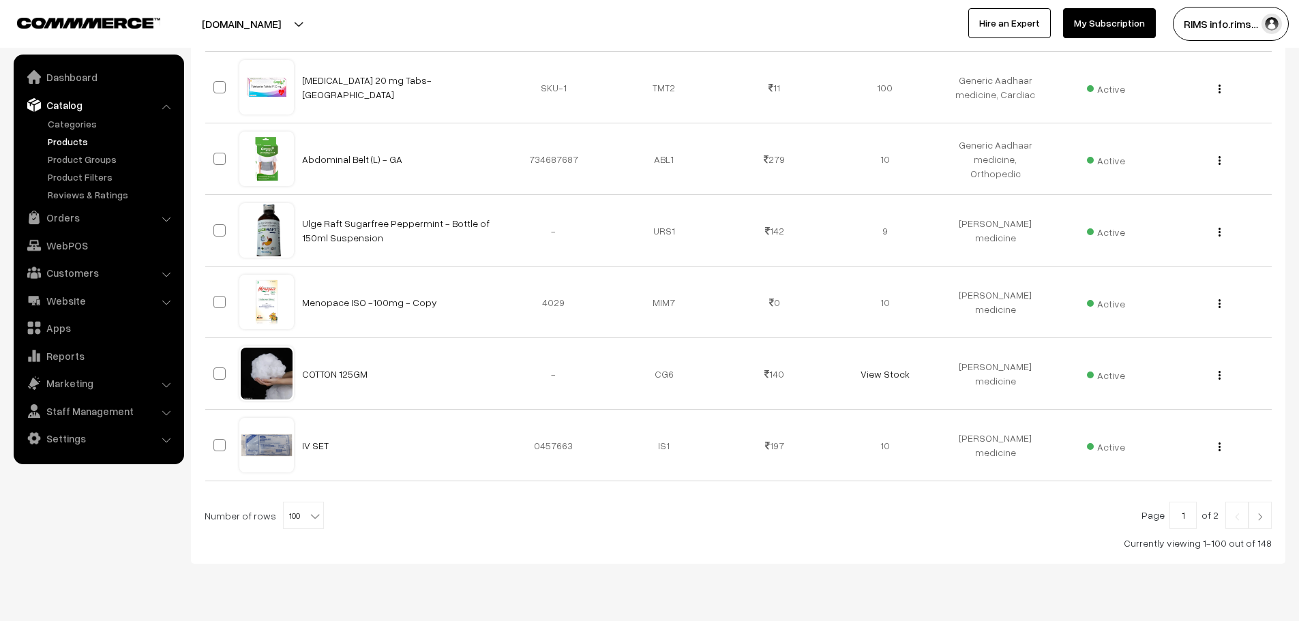
click at [1261, 502] on link at bounding box center [1260, 515] width 23 height 27
